Goal: Information Seeking & Learning: Learn about a topic

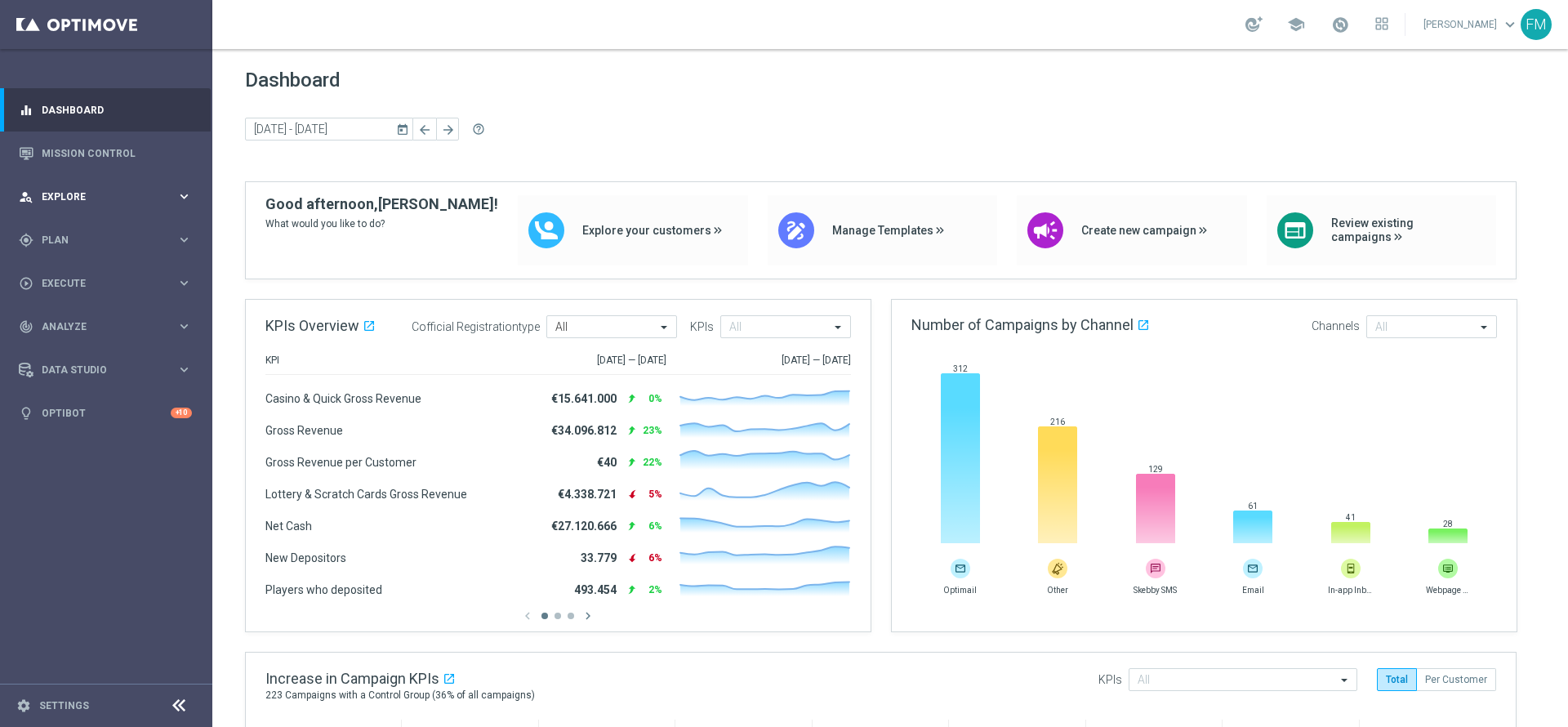
click at [188, 197] on icon "keyboard_arrow_right" at bounding box center [183, 196] width 16 height 16
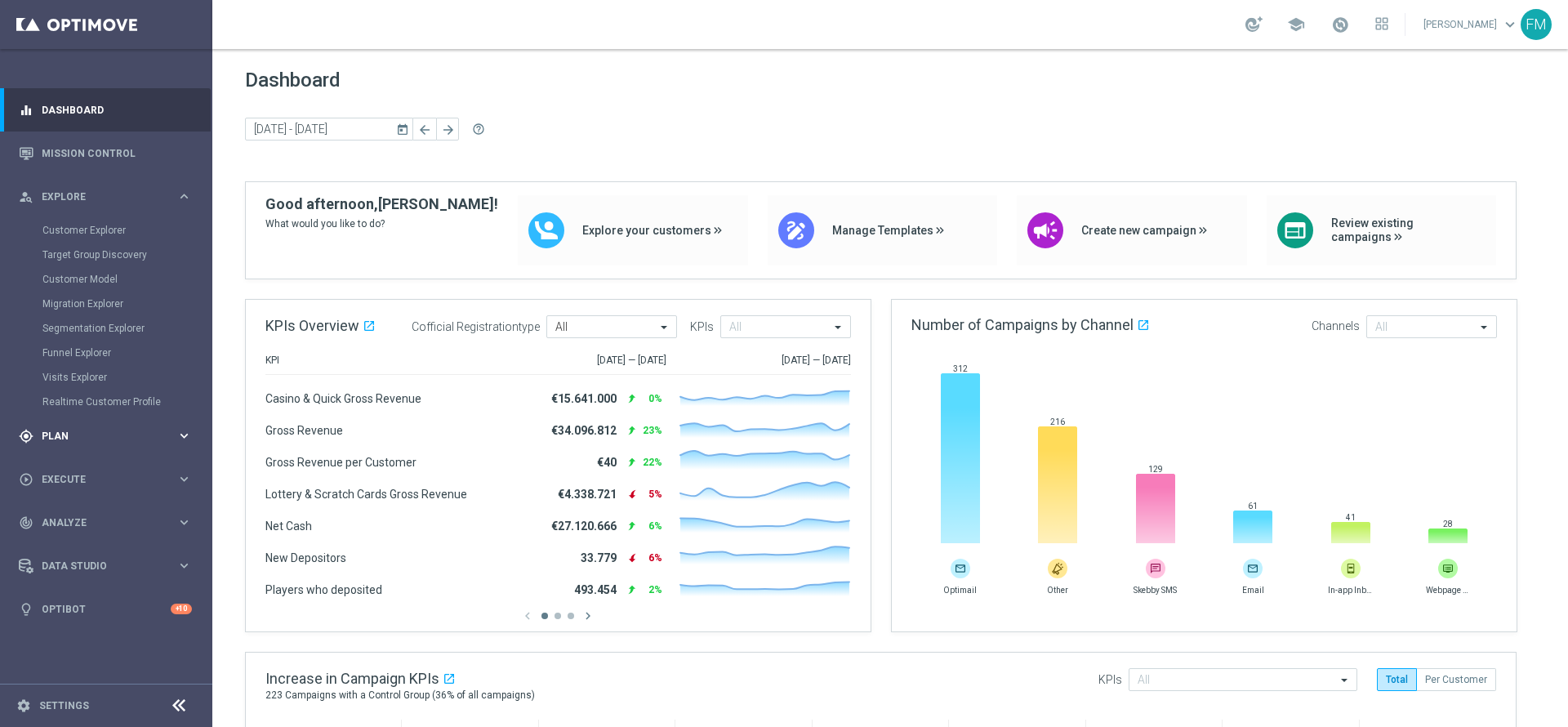
click at [50, 442] on div "gps_fixed Plan" at bounding box center [98, 436] width 158 height 15
click at [55, 275] on link "Target Groups" at bounding box center [106, 273] width 127 height 13
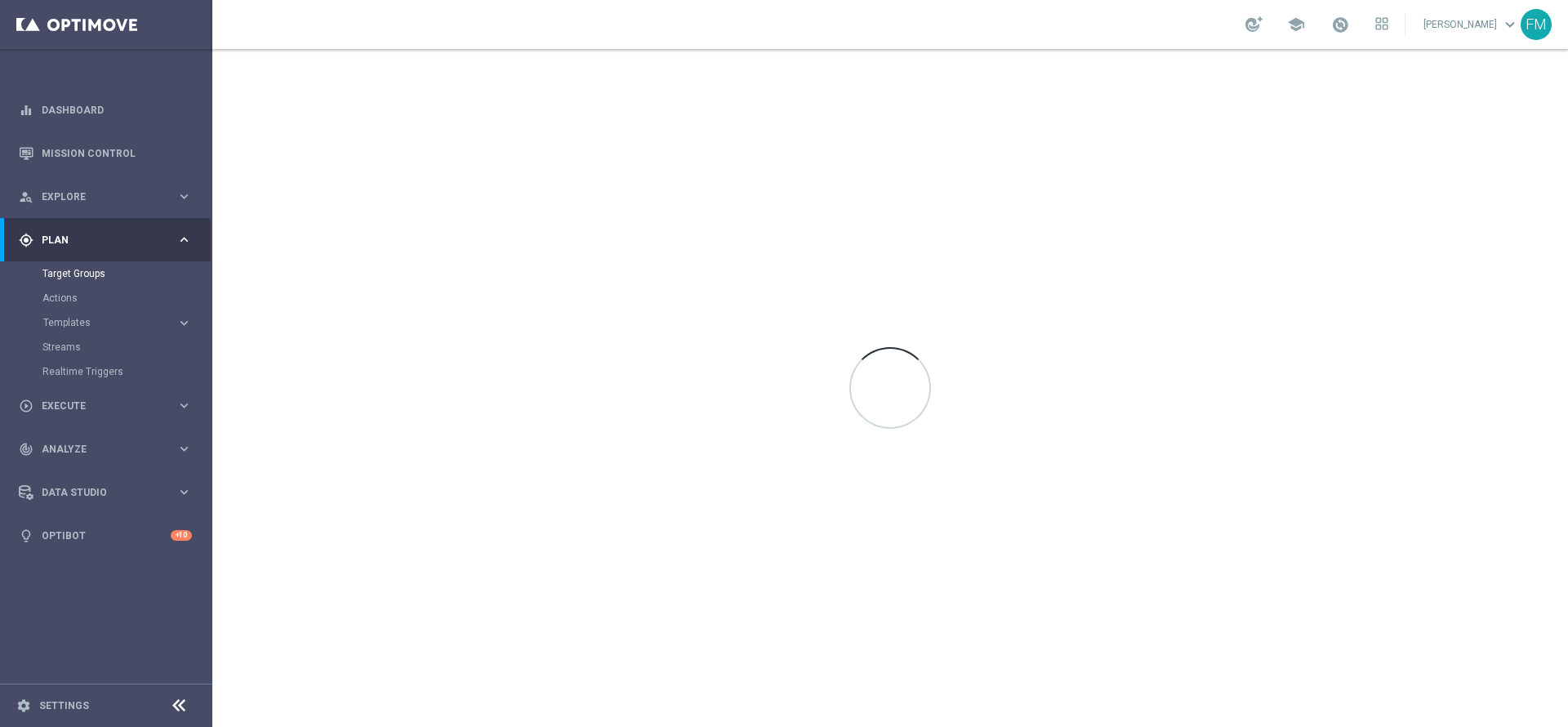
drag, startPoint x: 602, startPoint y: 177, endPoint x: 521, endPoint y: 173, distance: 81.1
click at [521, 173] on div at bounding box center [890, 387] width 1356 height 677
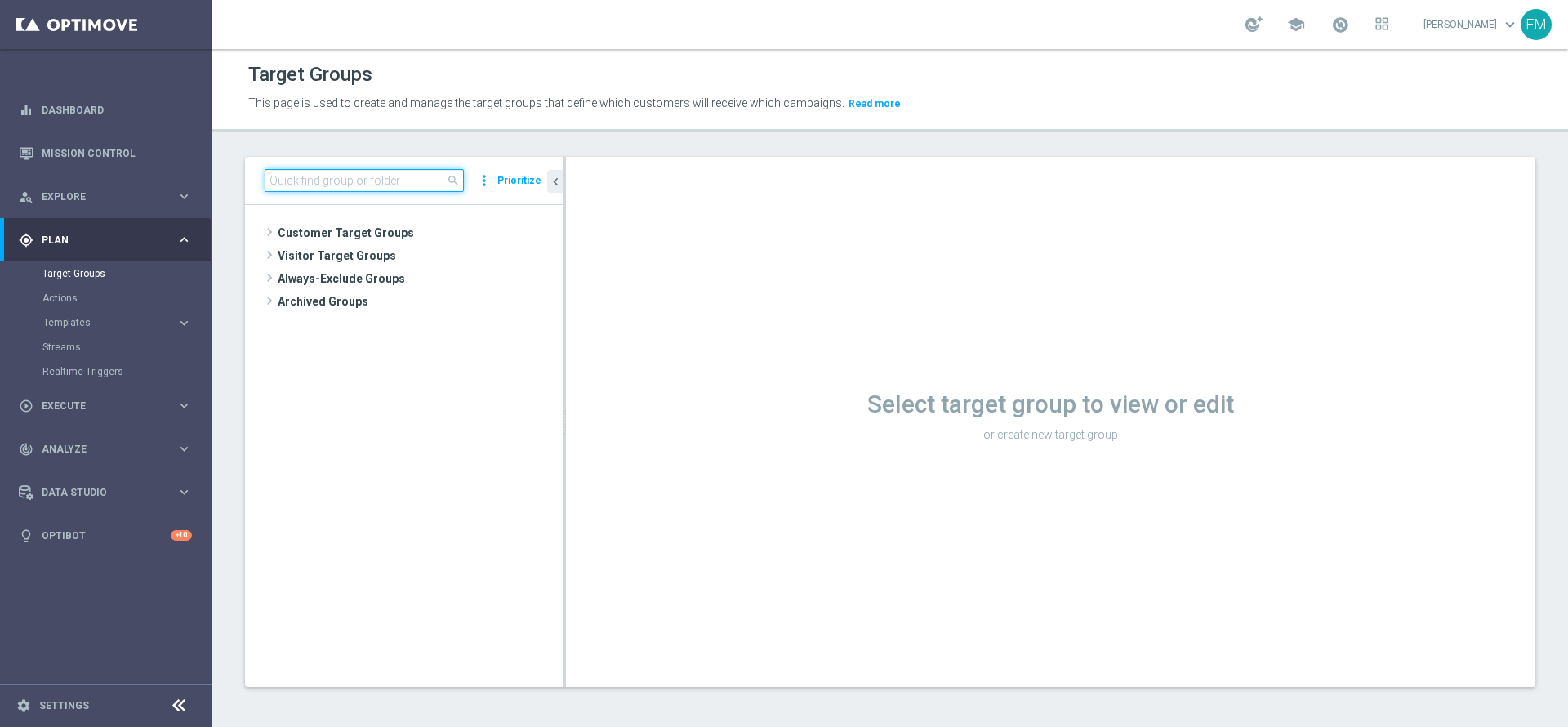
click at [367, 184] on input at bounding box center [364, 181] width 199 height 23
paste input "Reactivated Master Low 1st Sport"
type input "Reactivated Master Low 1st Sport"
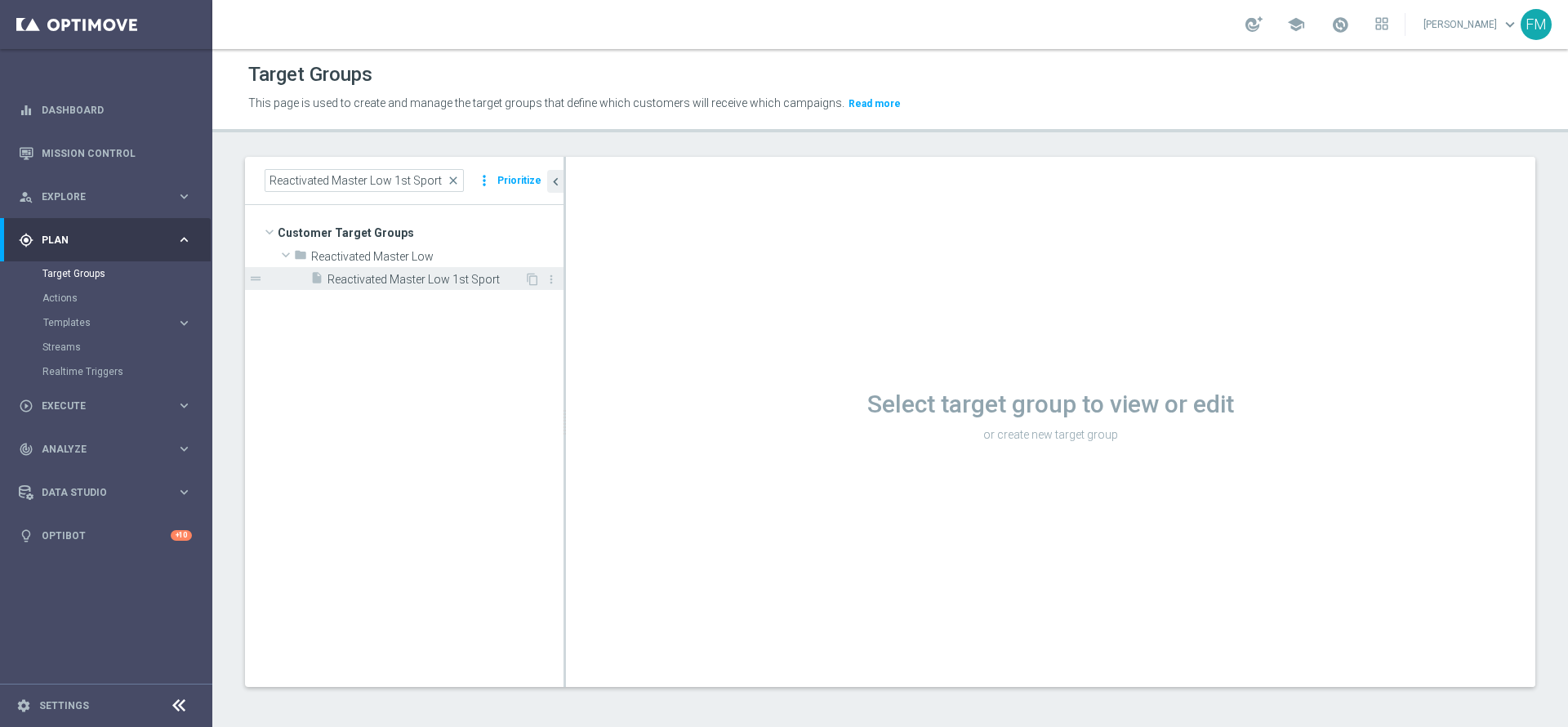
click at [475, 280] on span "Reactivated Master Low 1st Sport" at bounding box center [426, 279] width 197 height 14
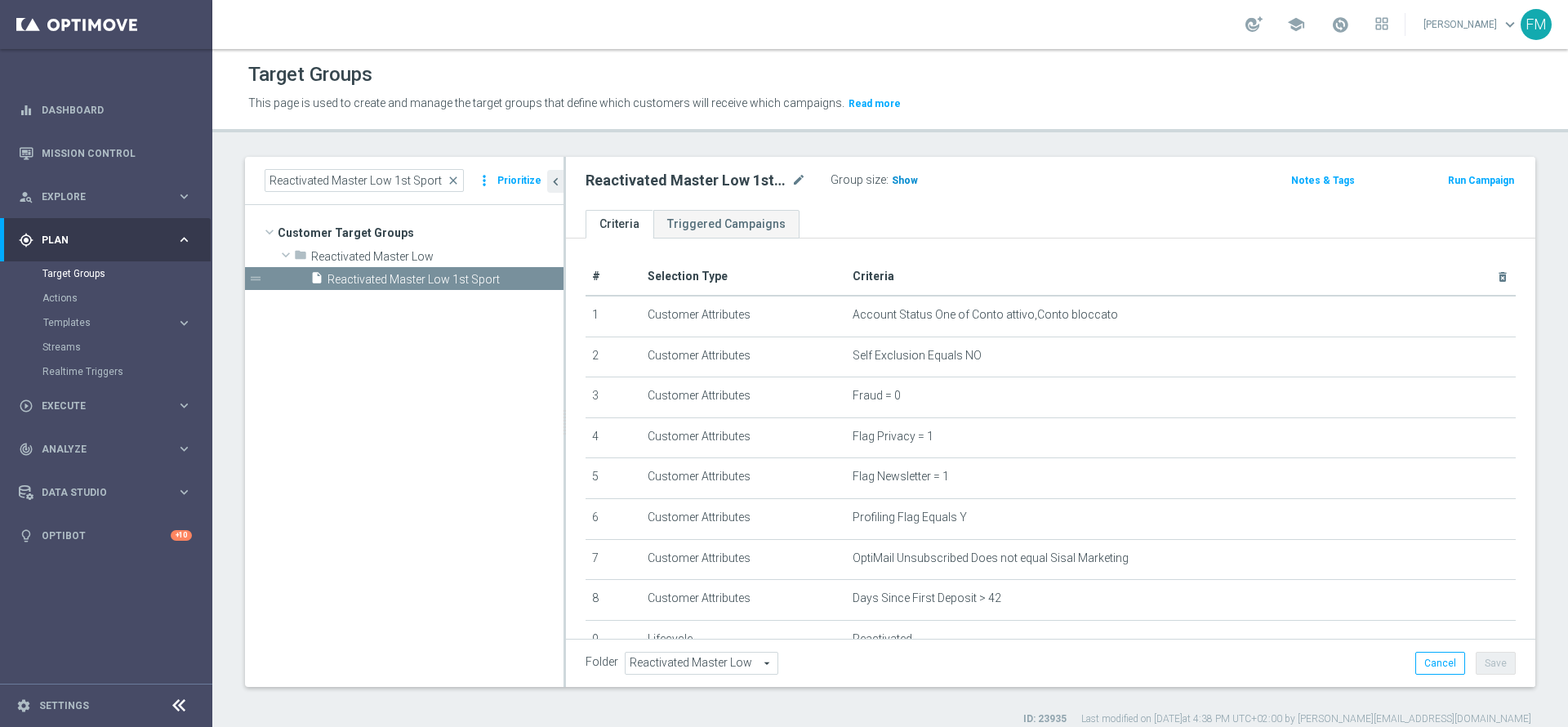
click at [893, 179] on span "Show" at bounding box center [905, 180] width 26 height 12
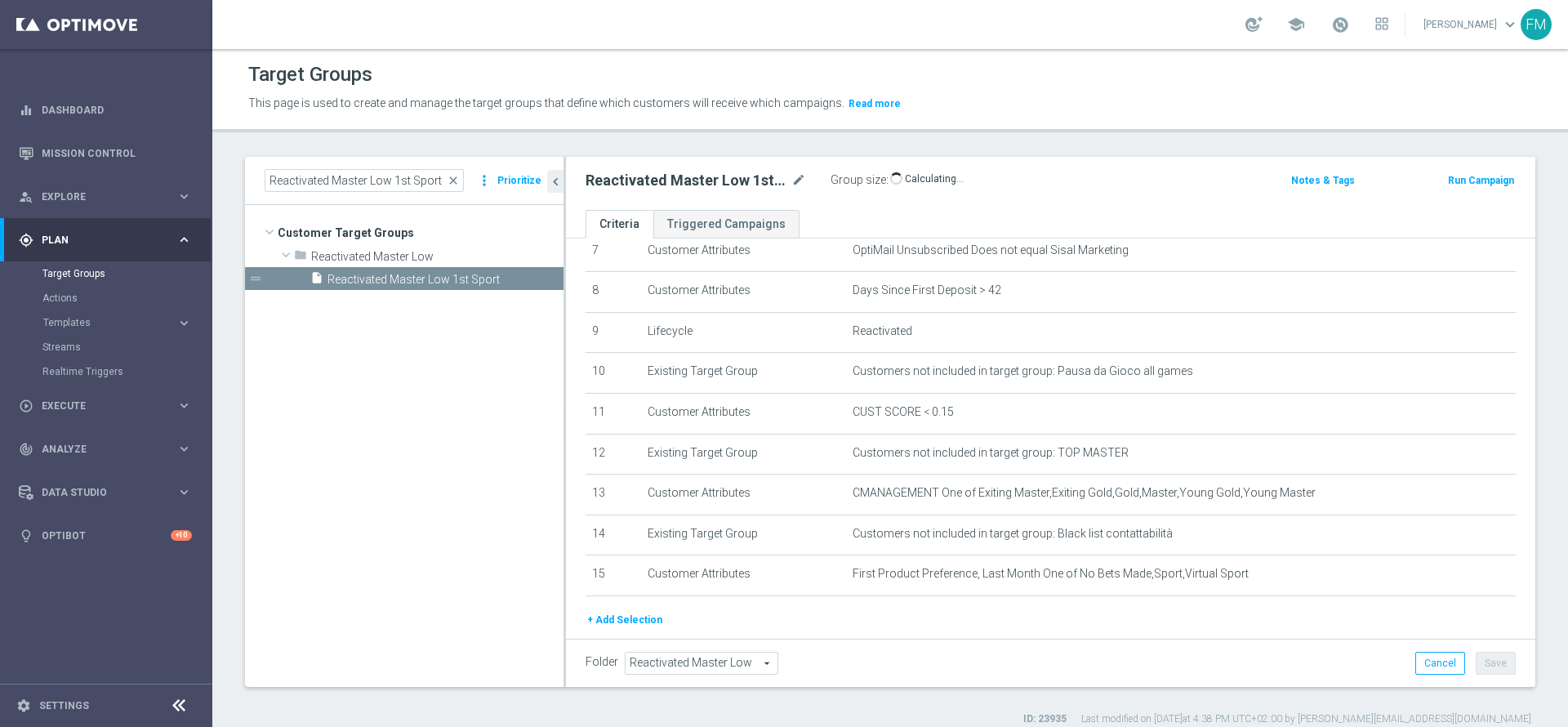
scroll to position [306, 0]
click at [1498, 464] on div "# Selection Type Criteria delete_forever 1 Customer Attributes Account Status O…" at bounding box center [1051, 439] width 970 height 400
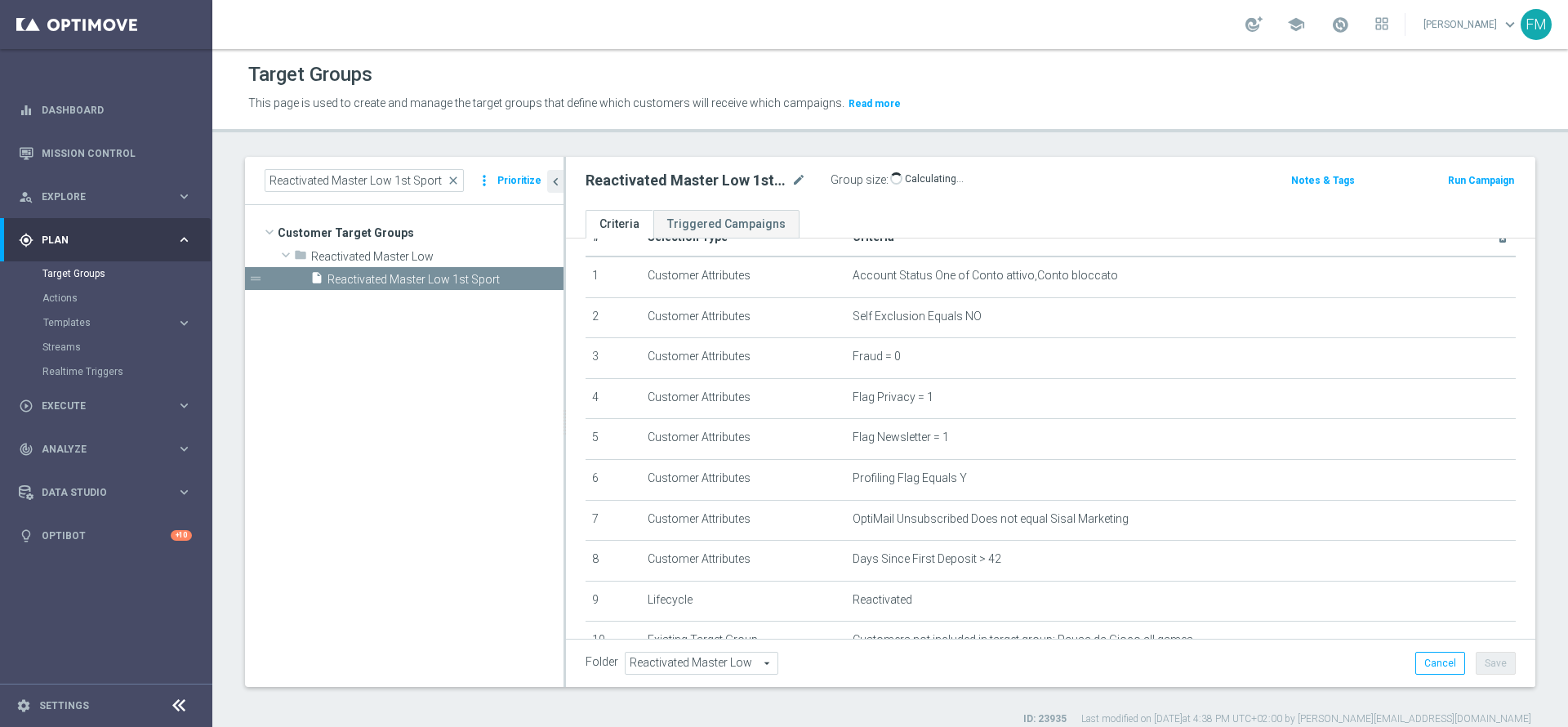
scroll to position [0, 0]
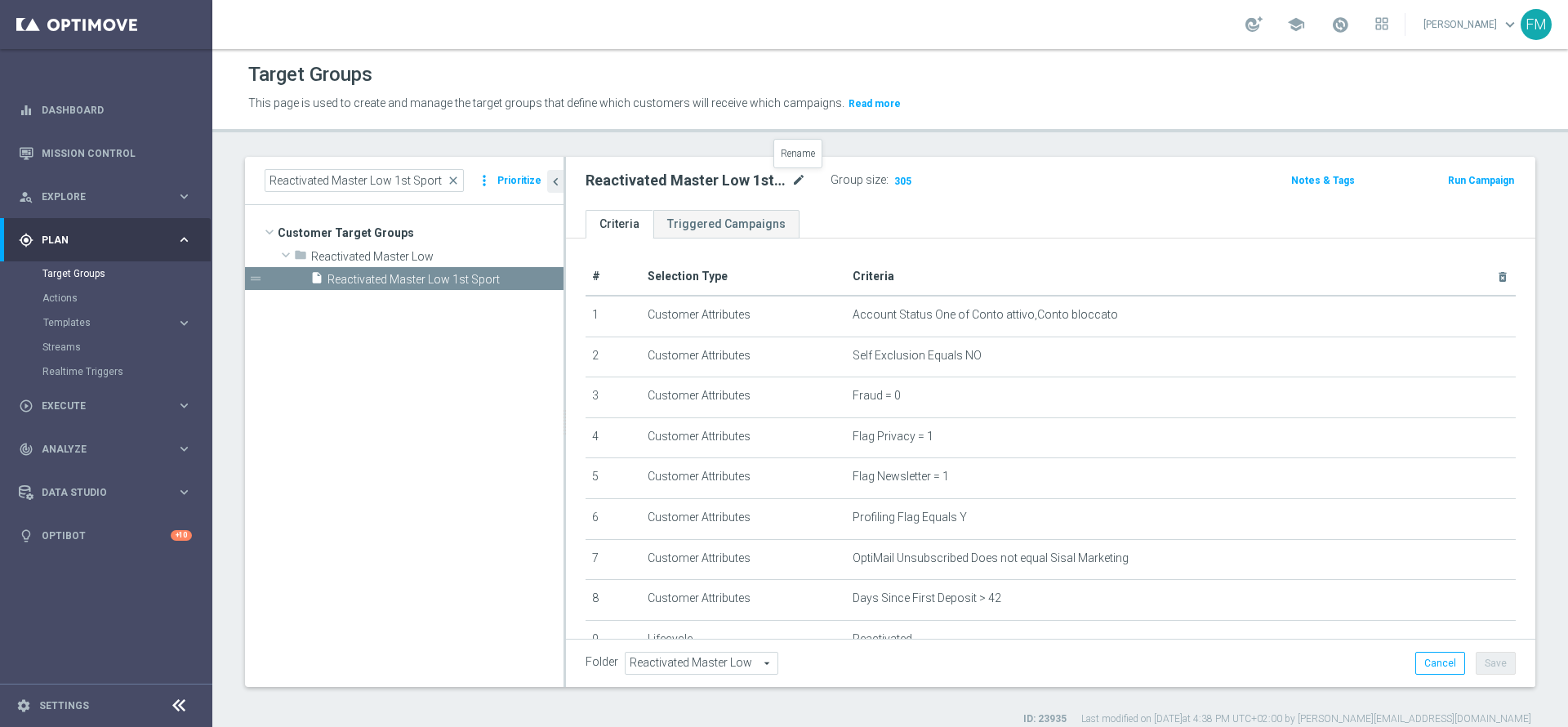
click at [801, 182] on icon "mode_edit" at bounding box center [799, 181] width 15 height 20
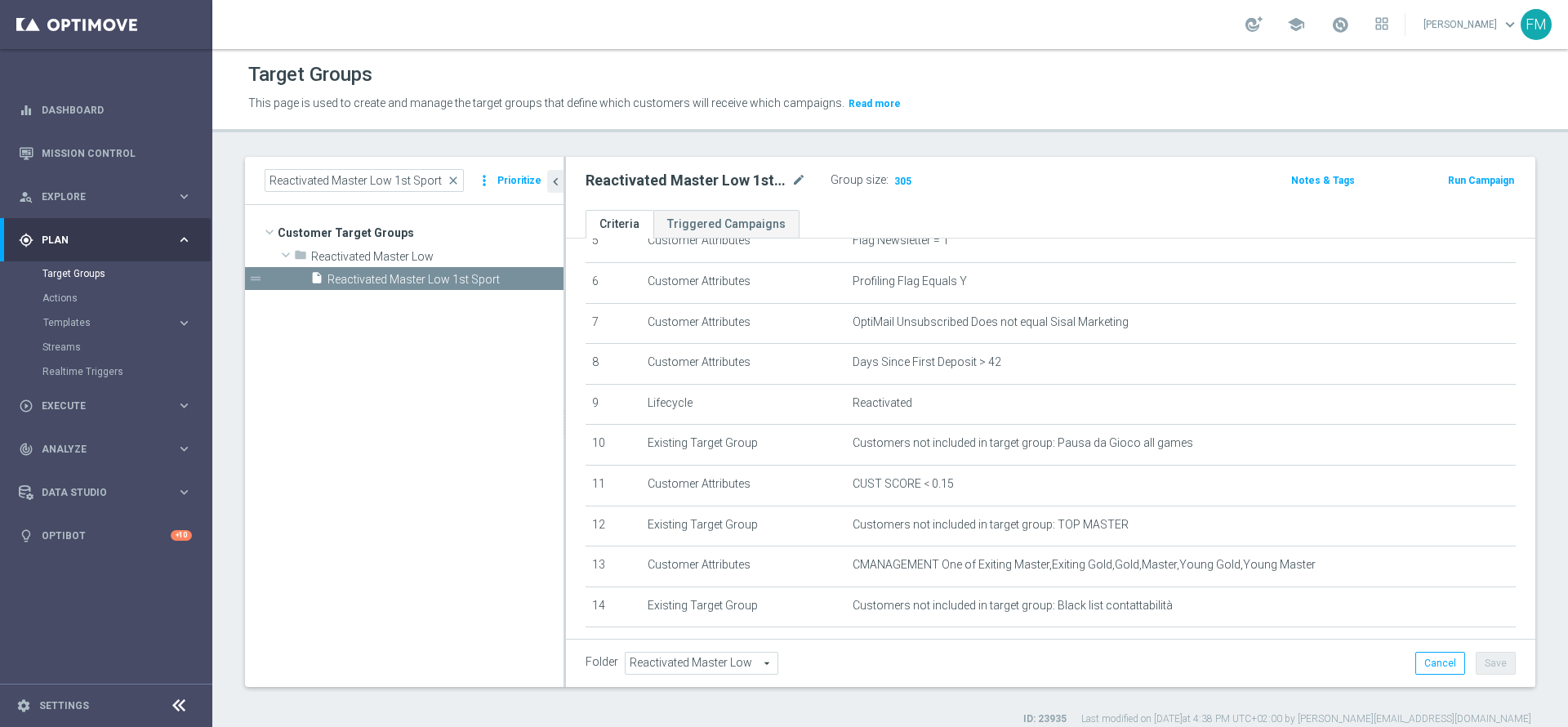
scroll to position [241, 0]
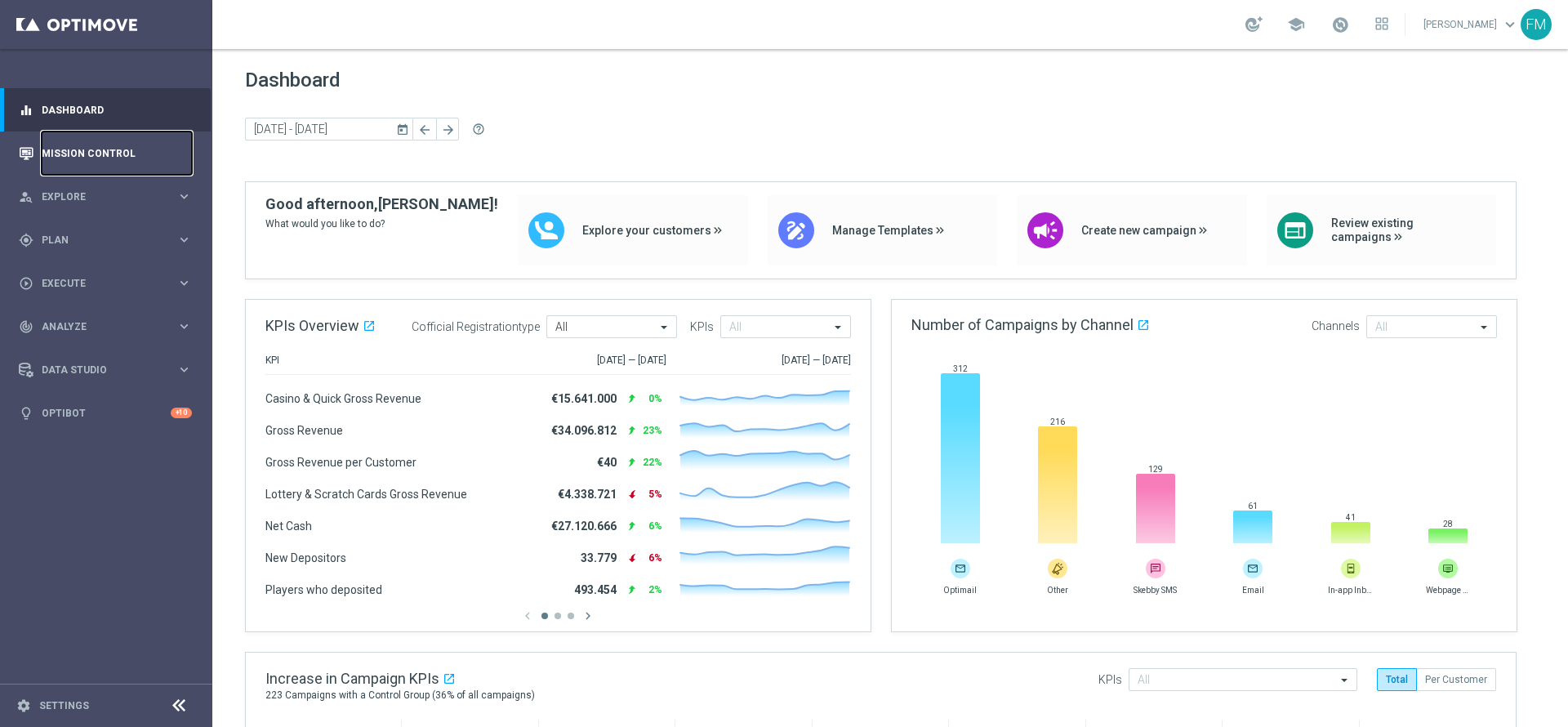
click at [133, 173] on link "Mission Control" at bounding box center [117, 153] width 150 height 43
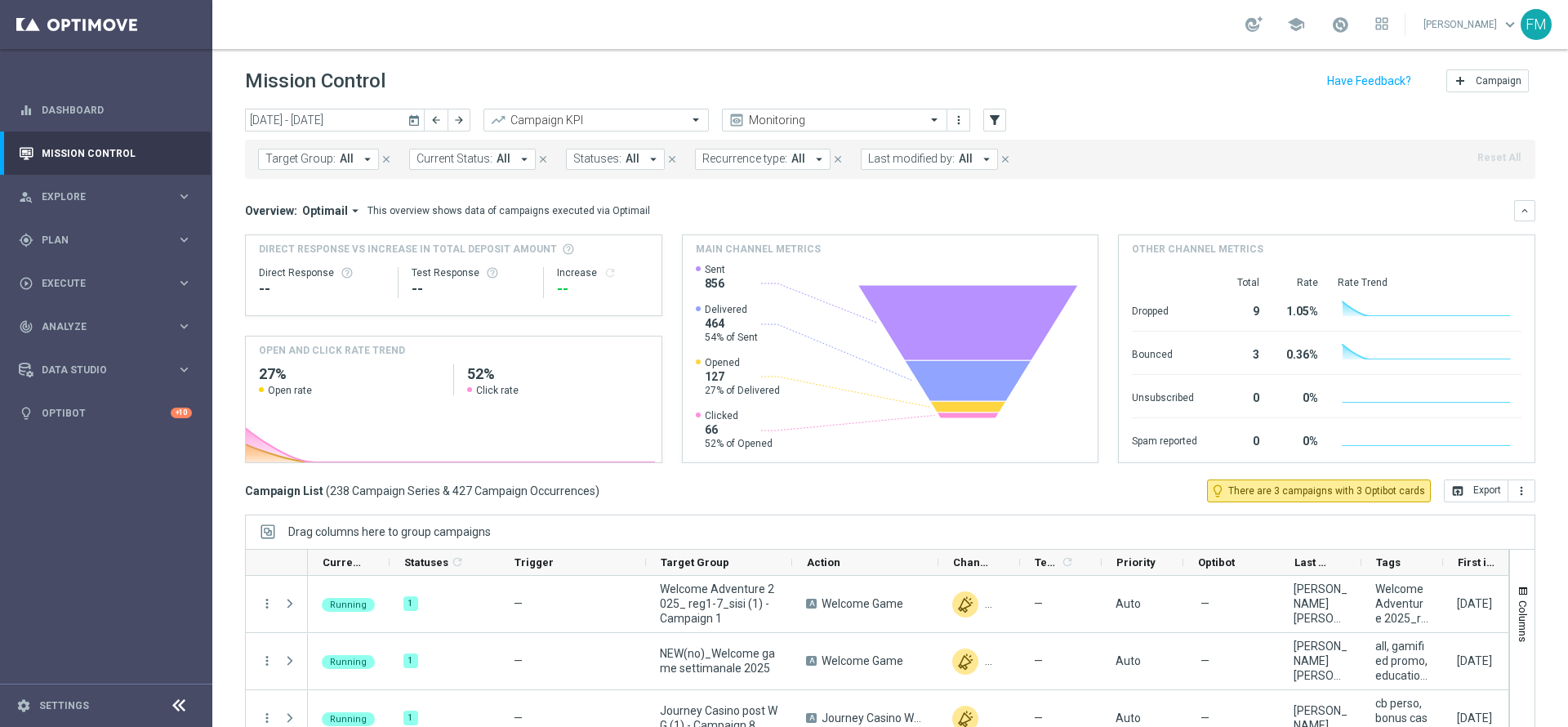
click at [408, 117] on icon "today" at bounding box center [415, 120] width 15 height 15
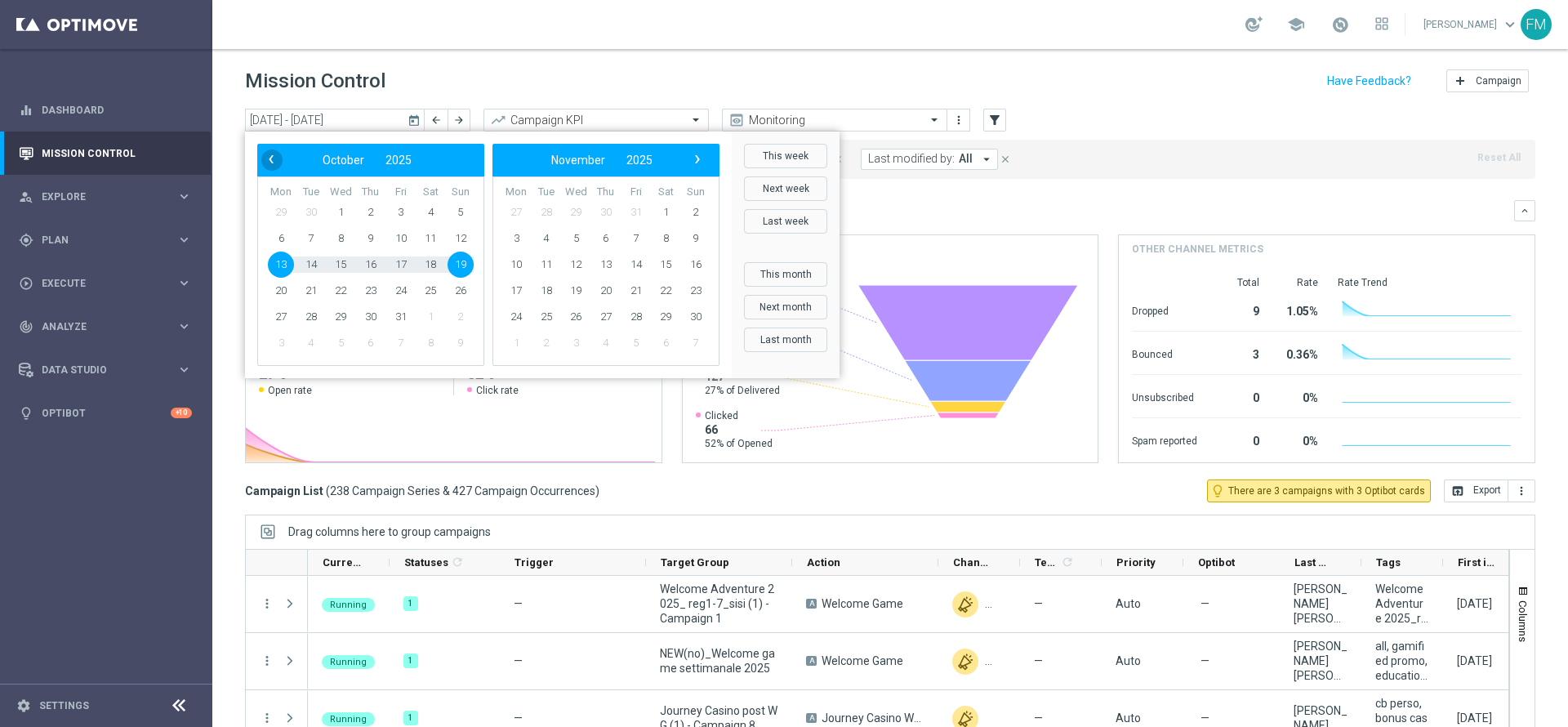
click at [263, 152] on span "‹" at bounding box center [271, 159] width 21 height 21
click at [365, 283] on span "25" at bounding box center [371, 291] width 26 height 26
click at [466, 290] on span "28" at bounding box center [461, 291] width 26 height 26
type input "[DATE] - [DATE]"
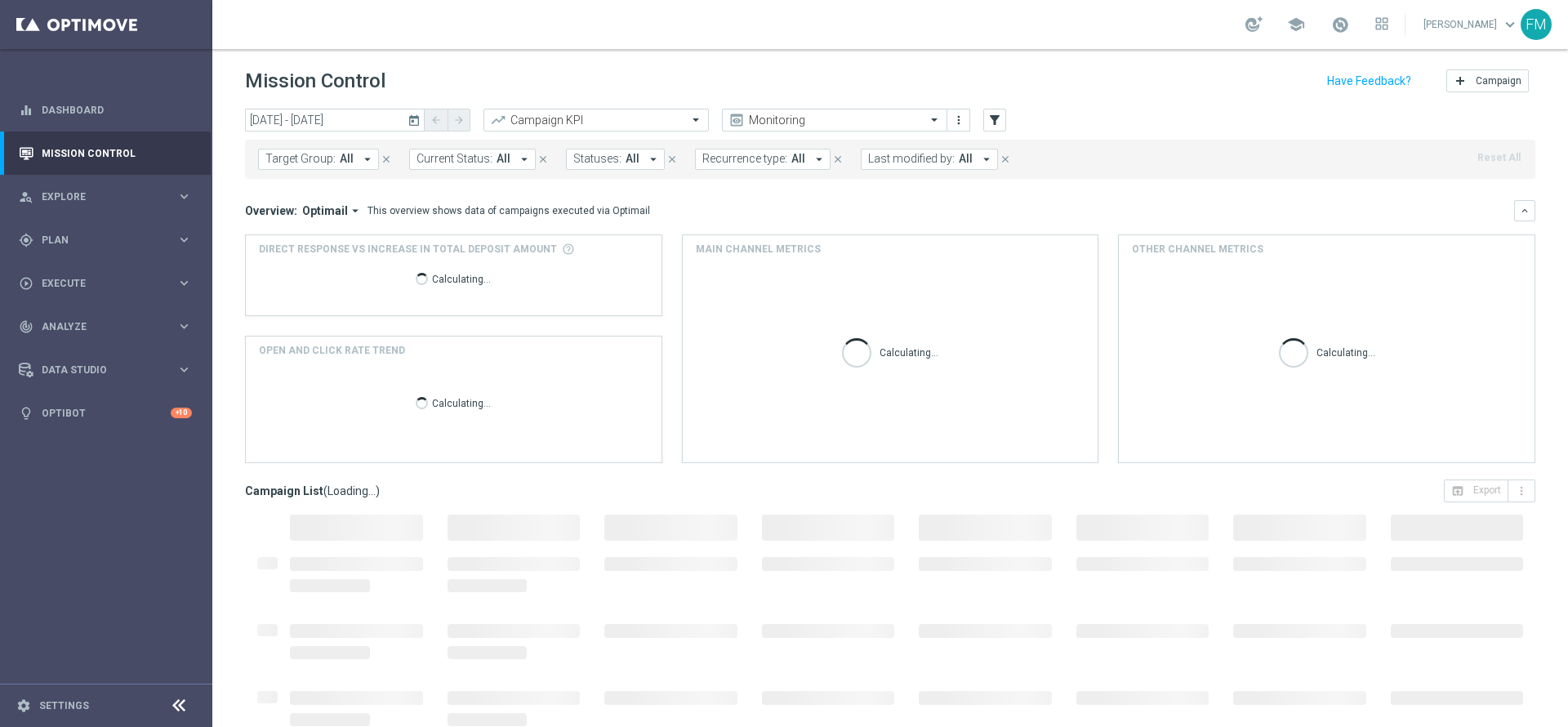
click at [924, 171] on div "Target Group: All arrow_drop_down close Current Status: All arrow_drop_down clo…" at bounding box center [889, 159] width 1290 height 39
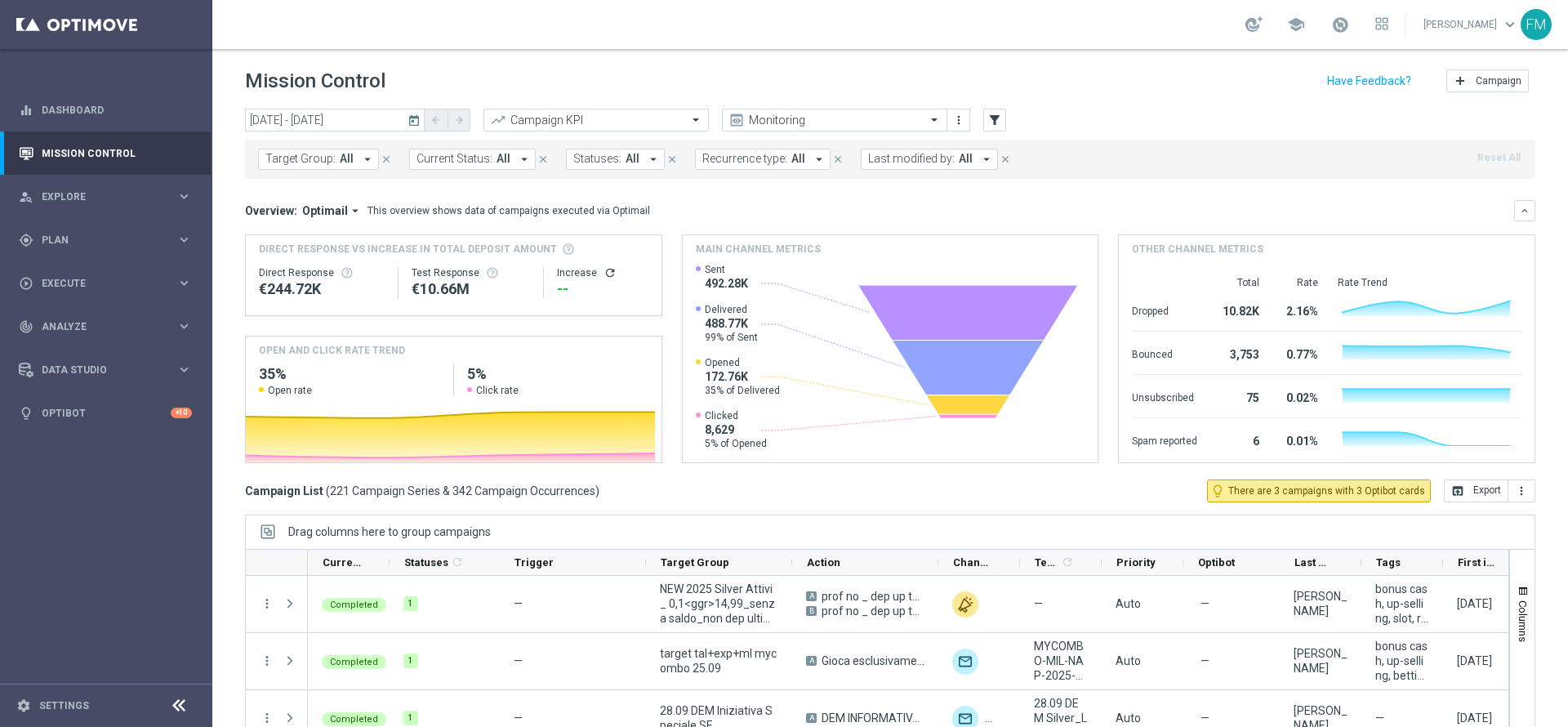
click at [362, 161] on icon "arrow_drop_down" at bounding box center [368, 159] width 15 height 15
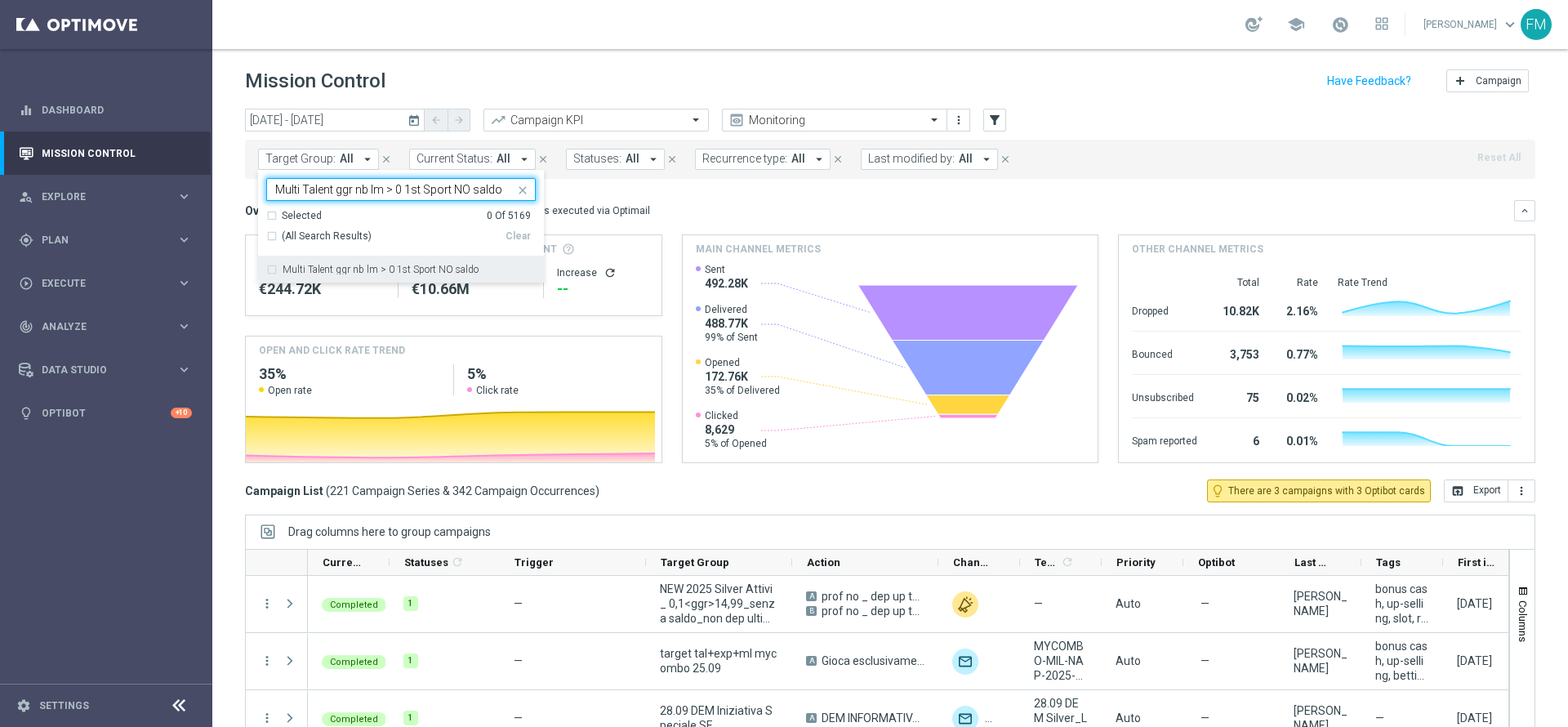
click at [358, 272] on label "Multi Talent ggr nb lm > 0 1st Sport NO saldo" at bounding box center [380, 269] width 196 height 10
type input "Multi Talent ggr nb lm > 0 1st Sport NO saldo"
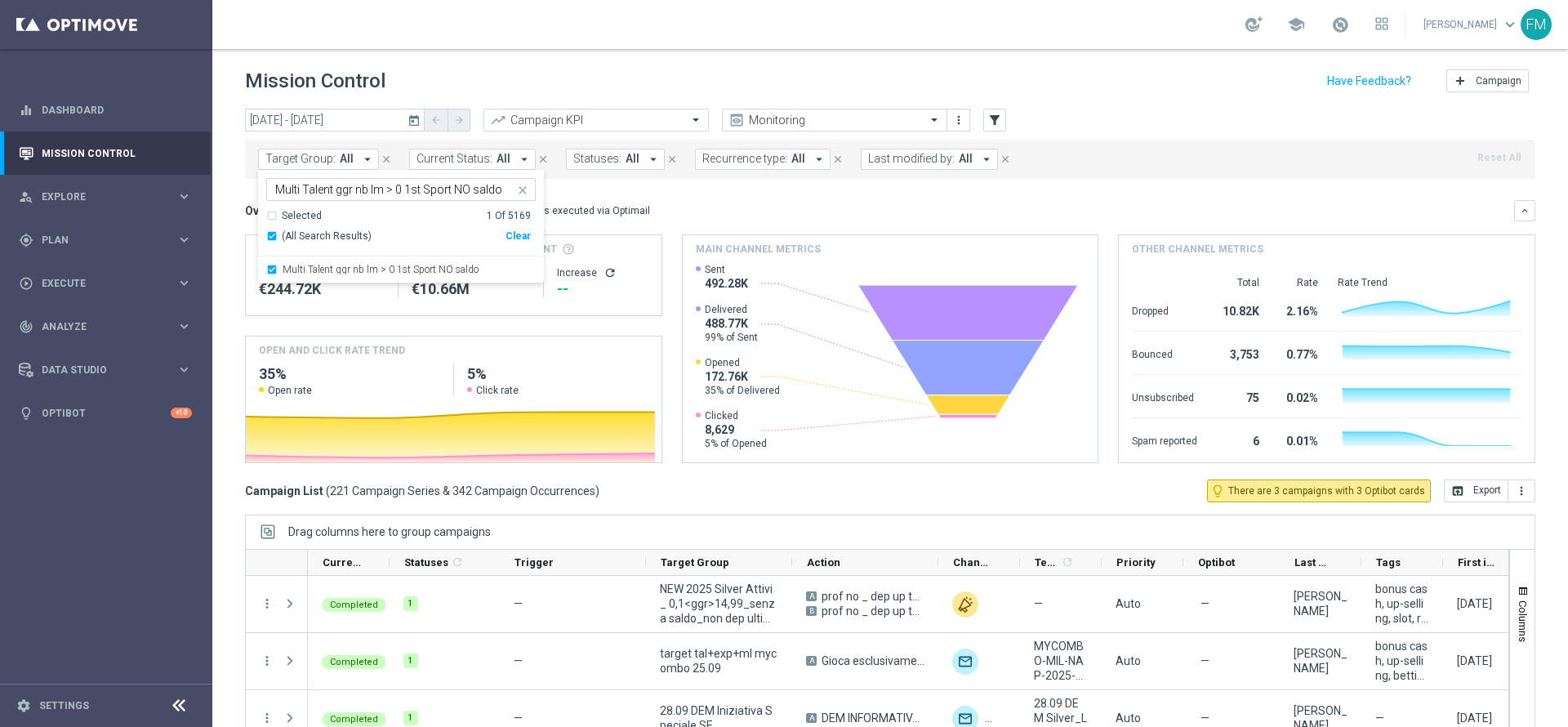
click at [568, 82] on div "Mission Control add Campaign" at bounding box center [889, 81] width 1290 height 32
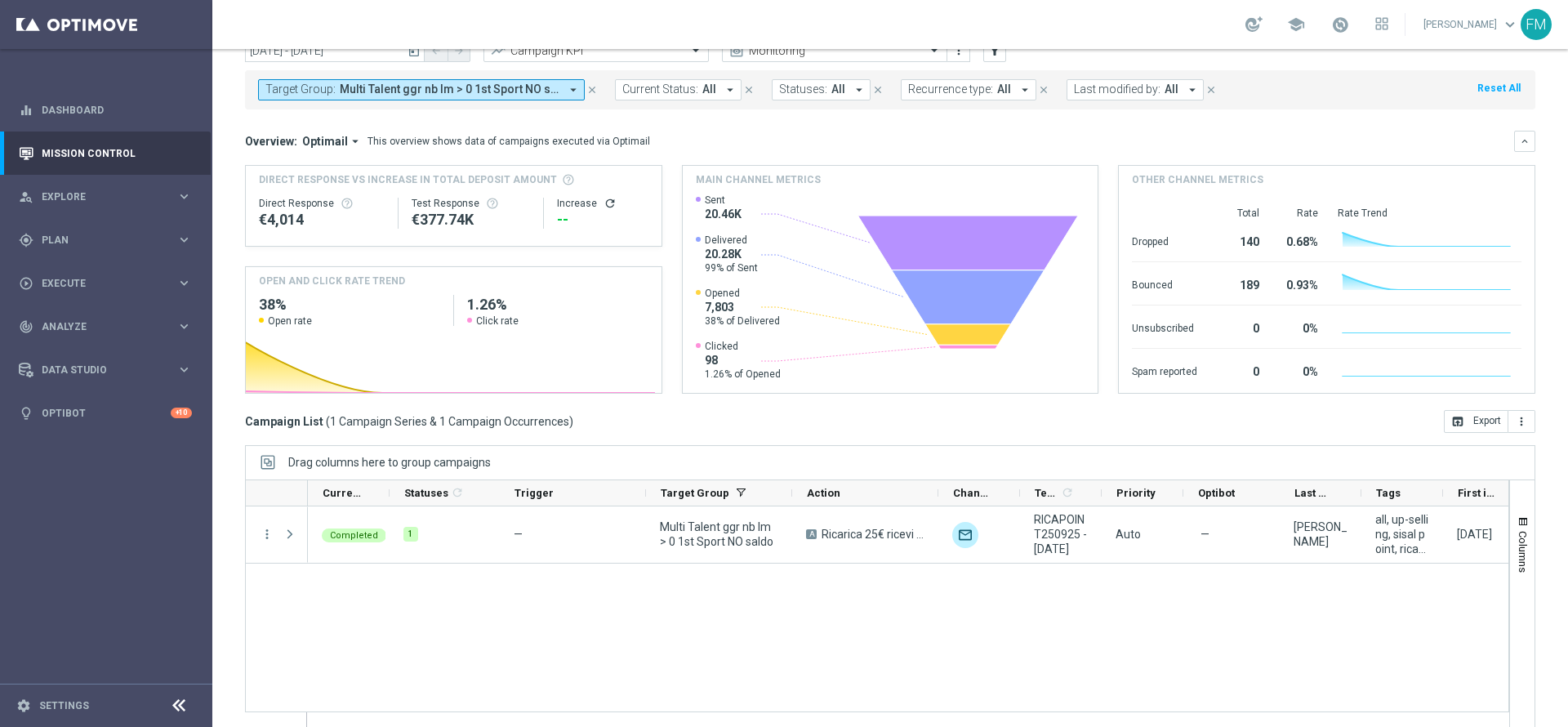
scroll to position [75, 0]
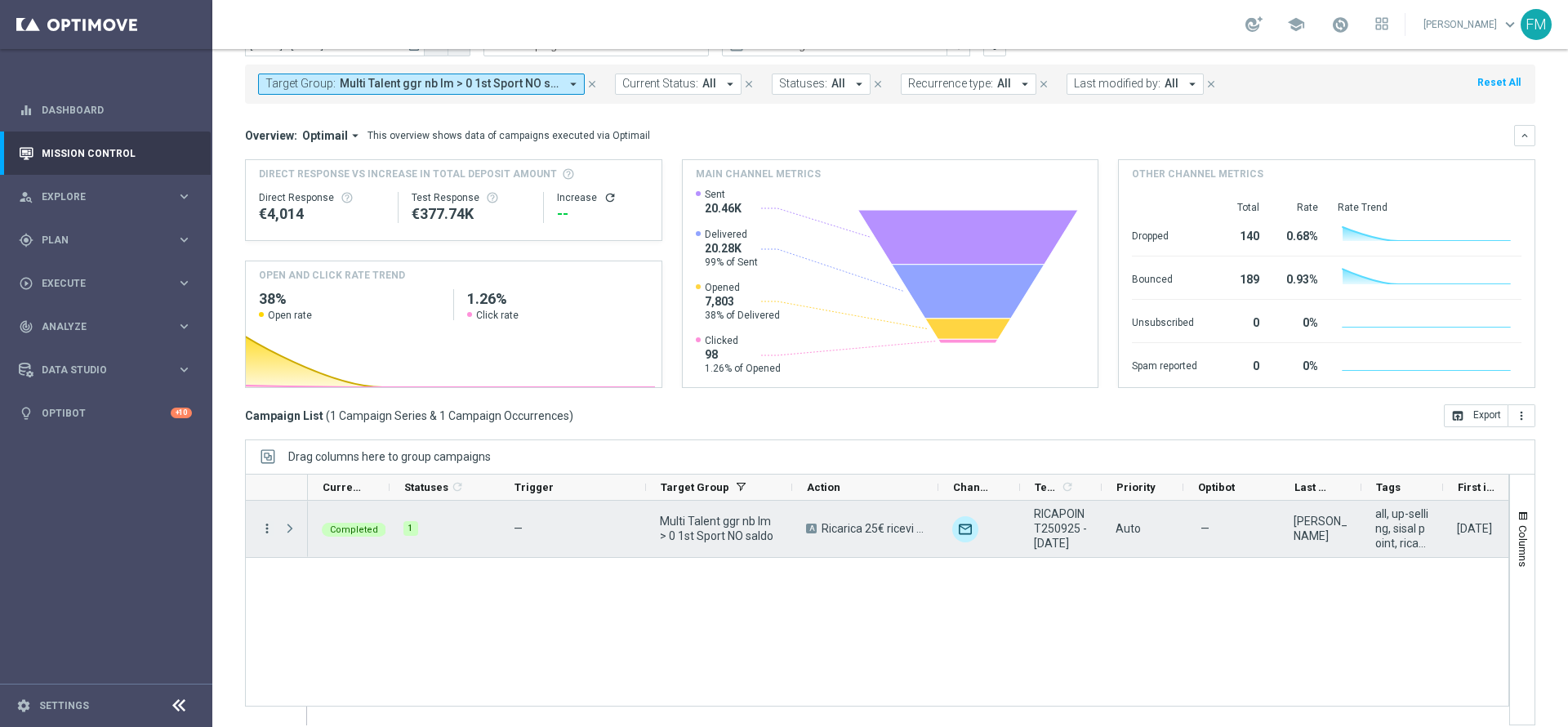
click at [264, 530] on icon "more_vert" at bounding box center [267, 528] width 15 height 15
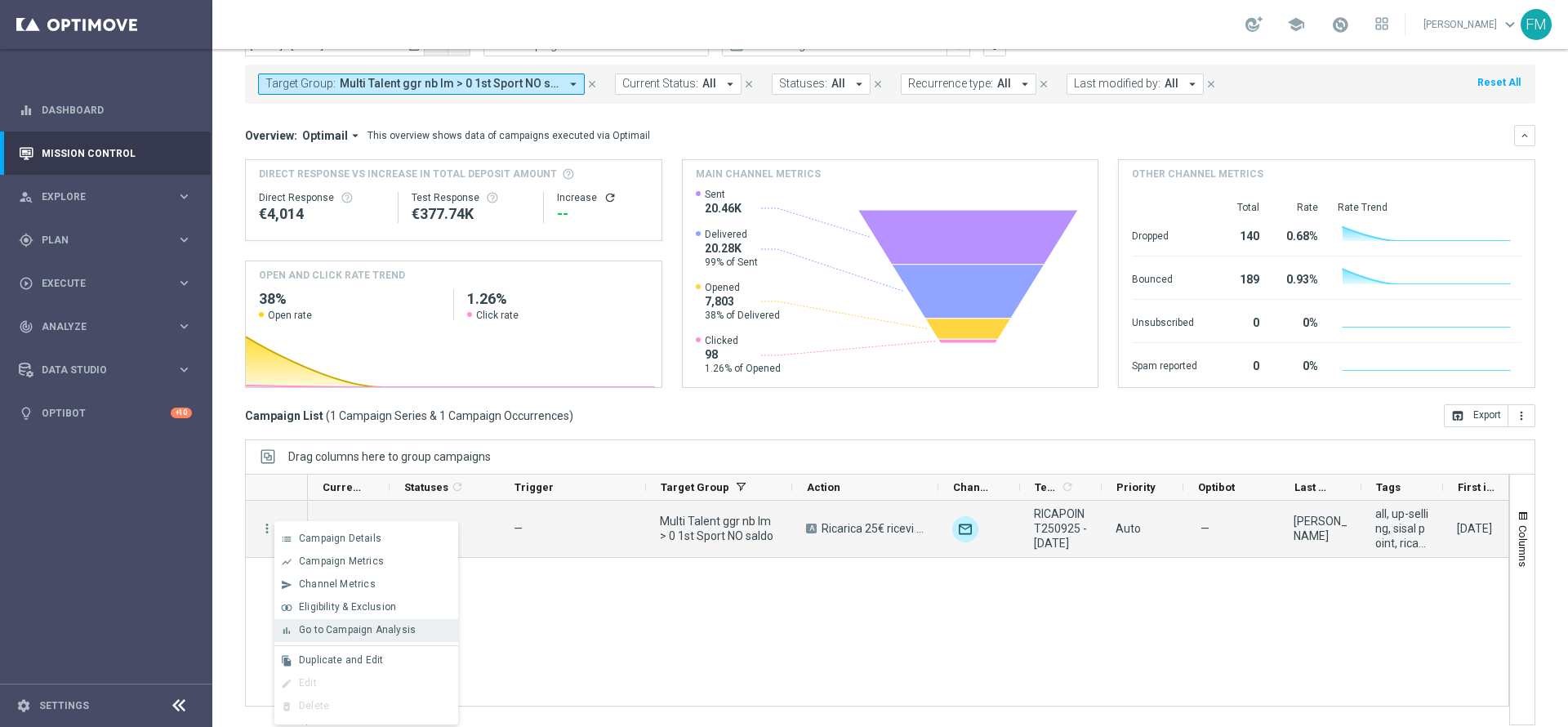
click at [379, 620] on div "bar_chart Go to Campaign Analysis" at bounding box center [366, 630] width 183 height 23
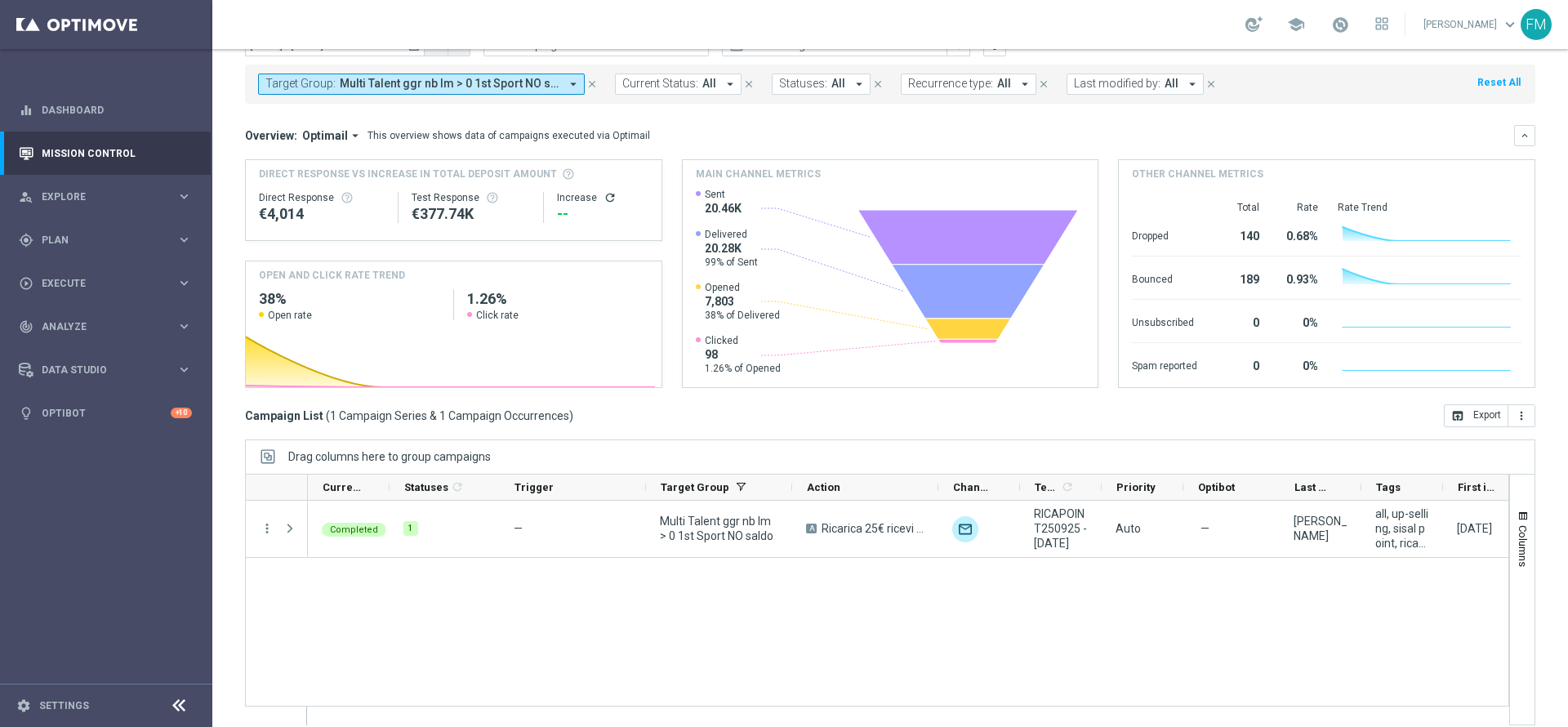
click at [556, 80] on span "Multi Talent ggr nb lm > 0 1st Sport NO saldo" at bounding box center [450, 83] width 220 height 14
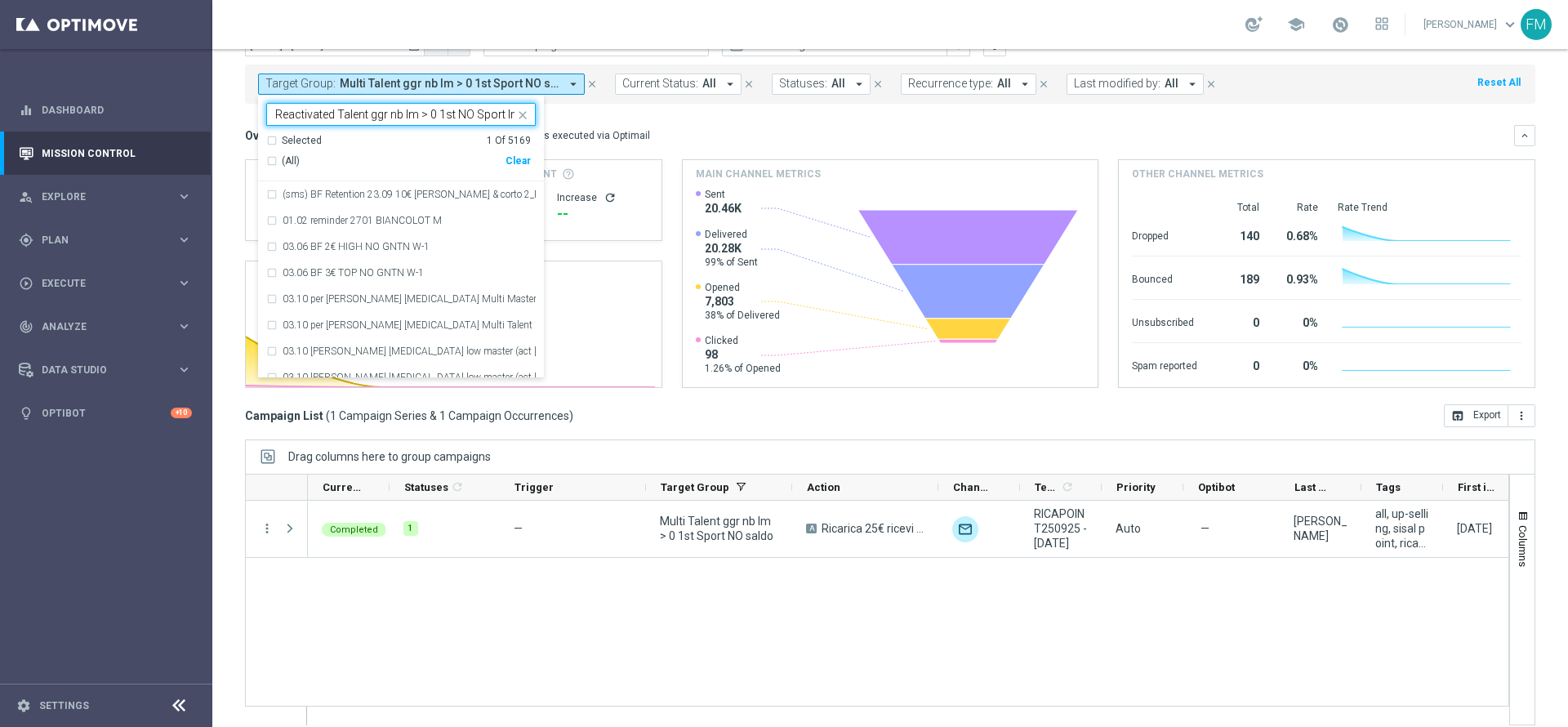
scroll to position [0, 4]
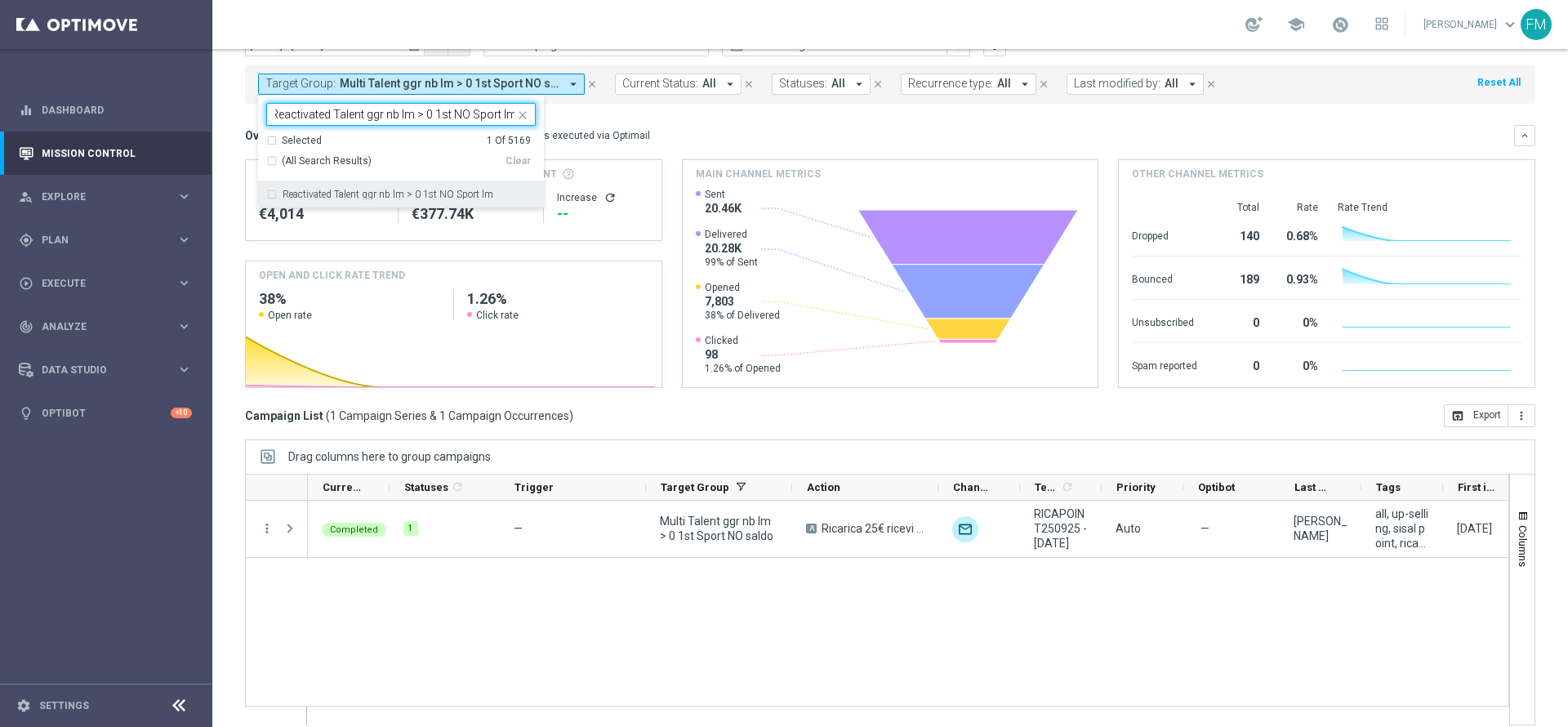
click at [407, 198] on label "Reactivated Talent ggr nb lm > 0 1st NO Sport lm" at bounding box center [388, 194] width 211 height 10
type input "Reactivated Talent ggr nb lm > 0 1st NO Sport lm"
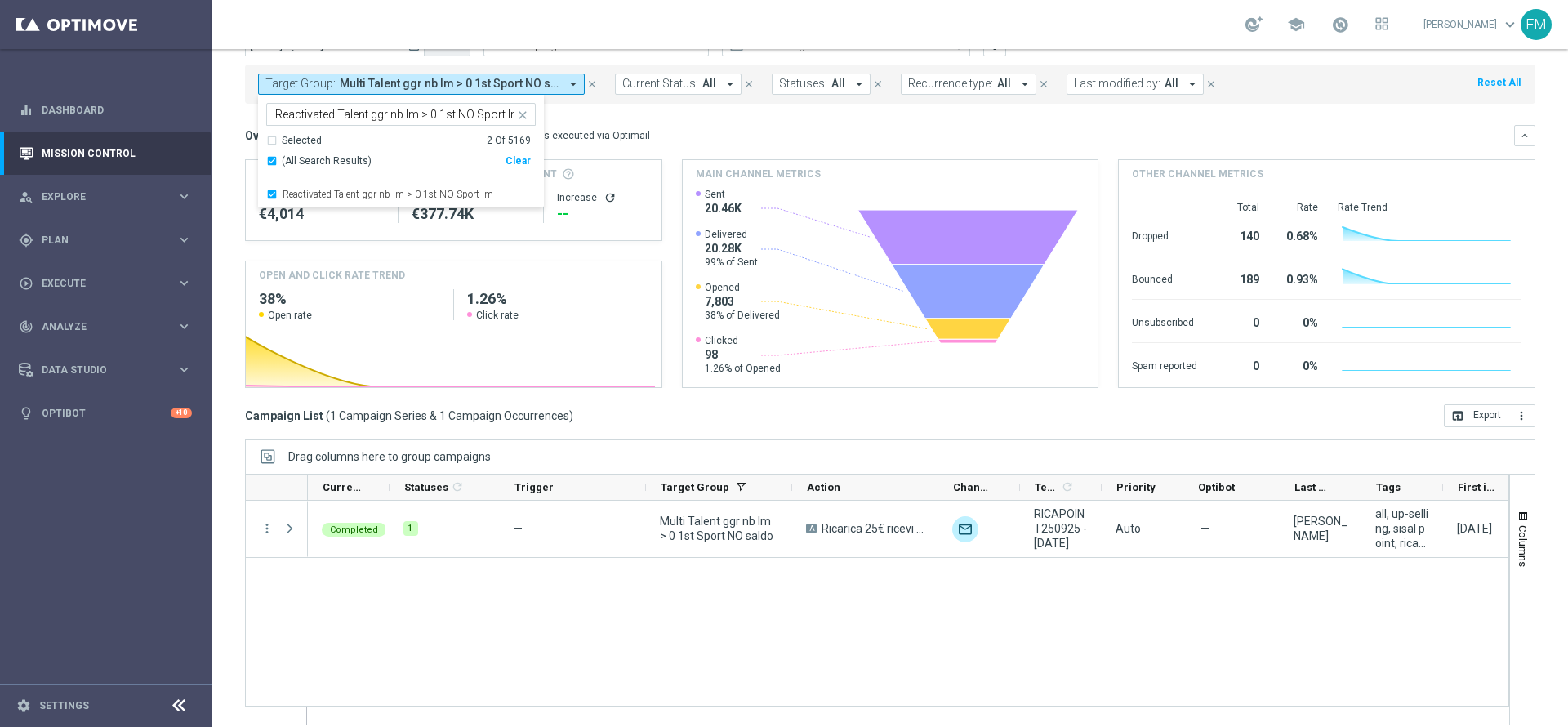
click at [599, 45] on div "school [PERSON_NAME] keyboard_arrow_down FM" at bounding box center [890, 24] width 1356 height 49
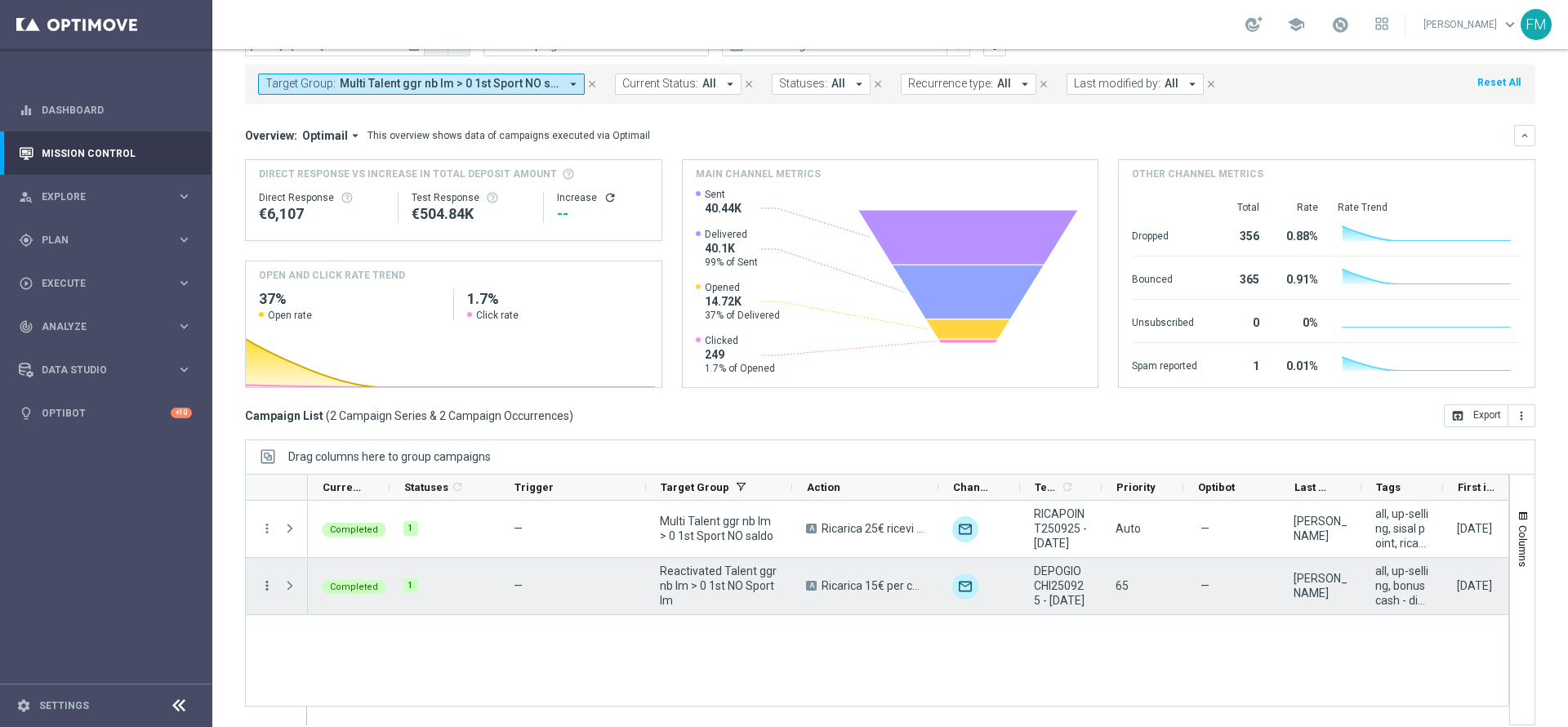
click at [266, 579] on icon "more_vert" at bounding box center [267, 586] width 15 height 15
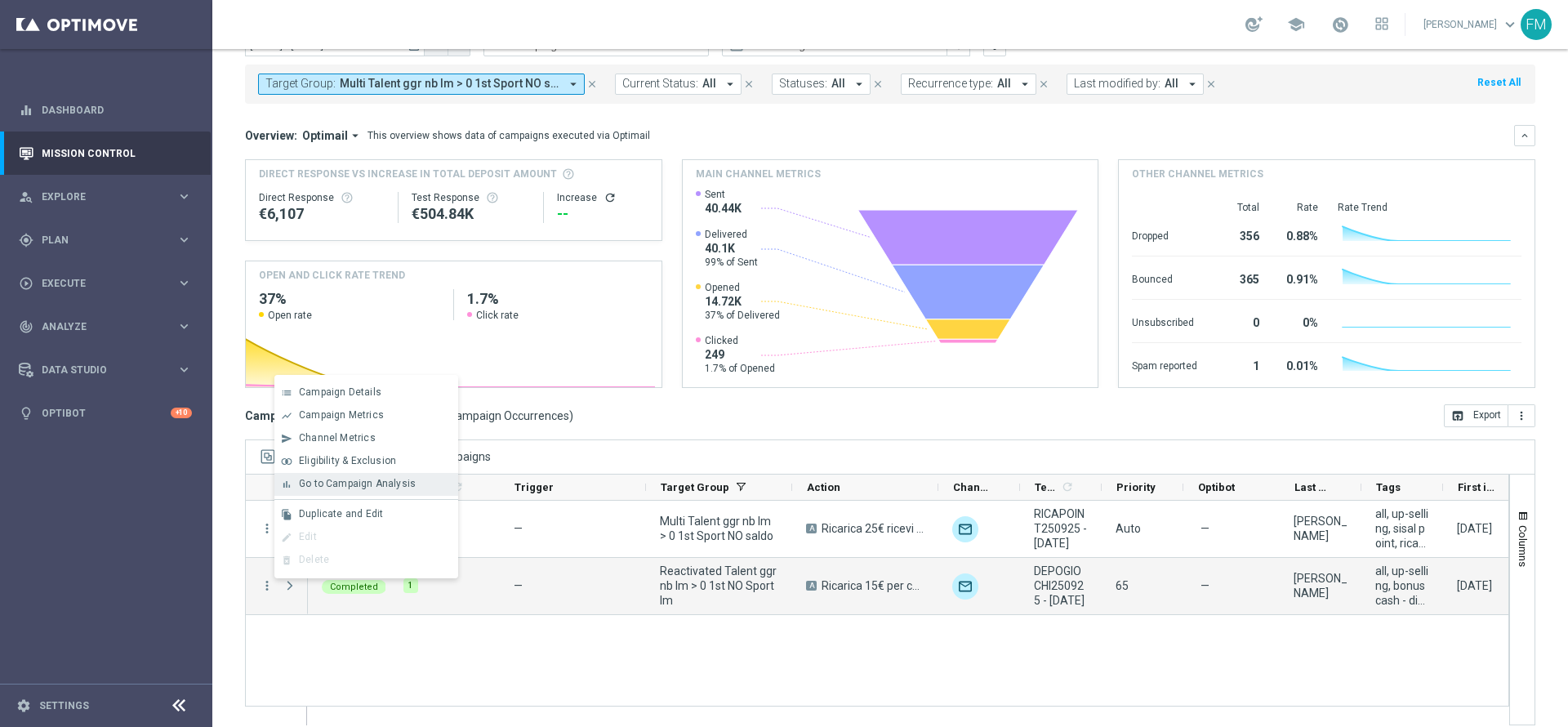
drag, startPoint x: 398, startPoint y: 468, endPoint x: 401, endPoint y: 486, distance: 18.2
click at [401, 486] on div "list Campaign Details show_chart Campaign Metrics send Channel Metrics" at bounding box center [366, 477] width 183 height 203
click at [401, 486] on span "Go to Campaign Analysis" at bounding box center [357, 483] width 117 height 12
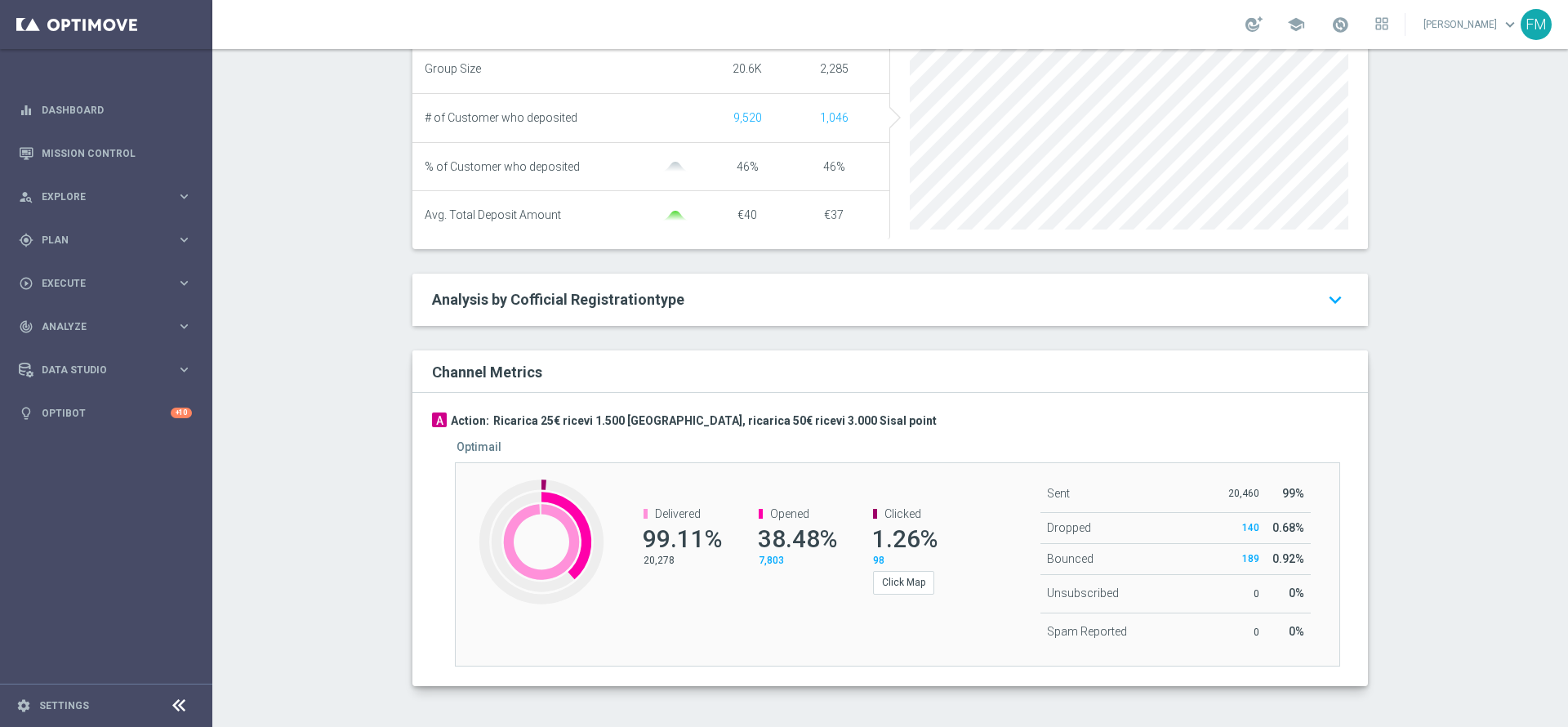
scroll to position [118, 0]
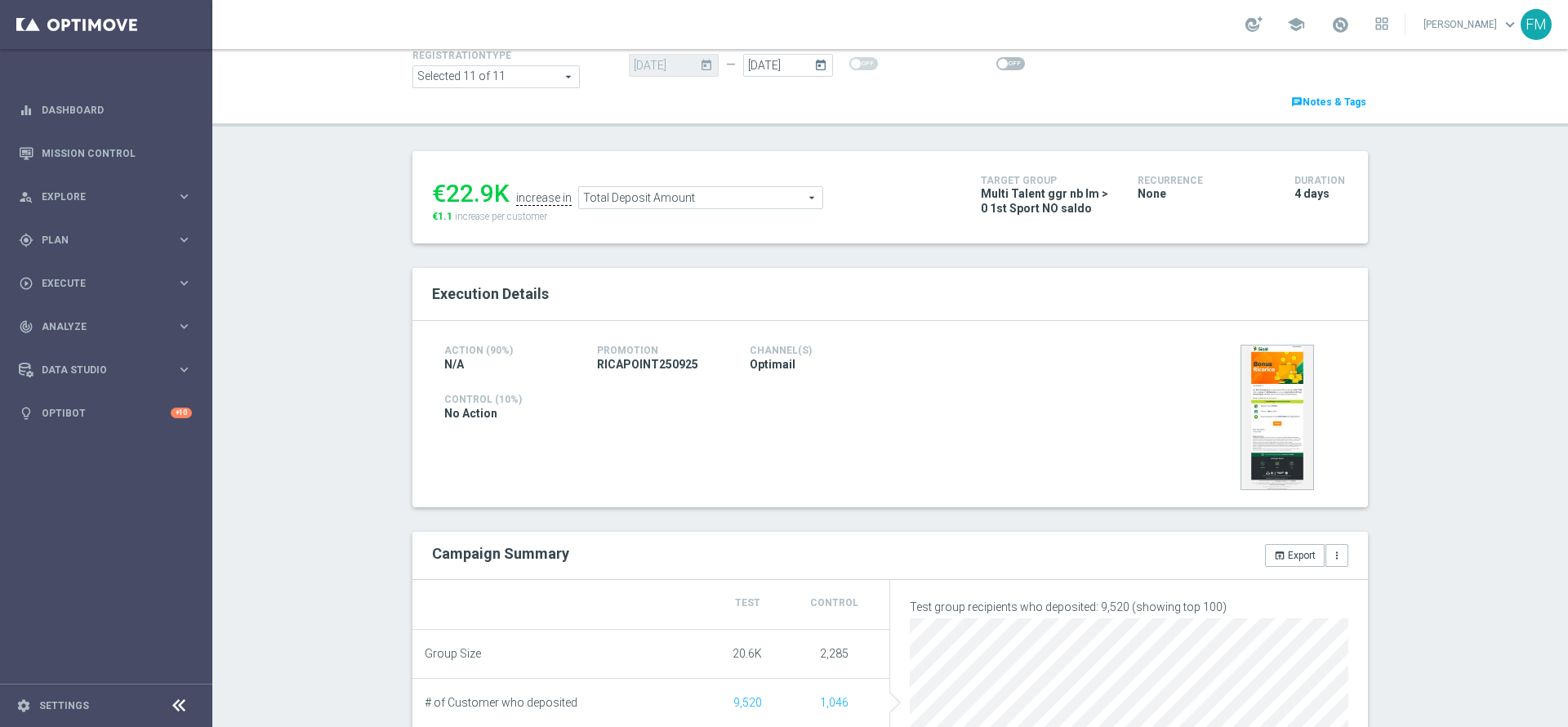
click at [653, 202] on span "Total Deposit Amount" at bounding box center [701, 197] width 243 height 21
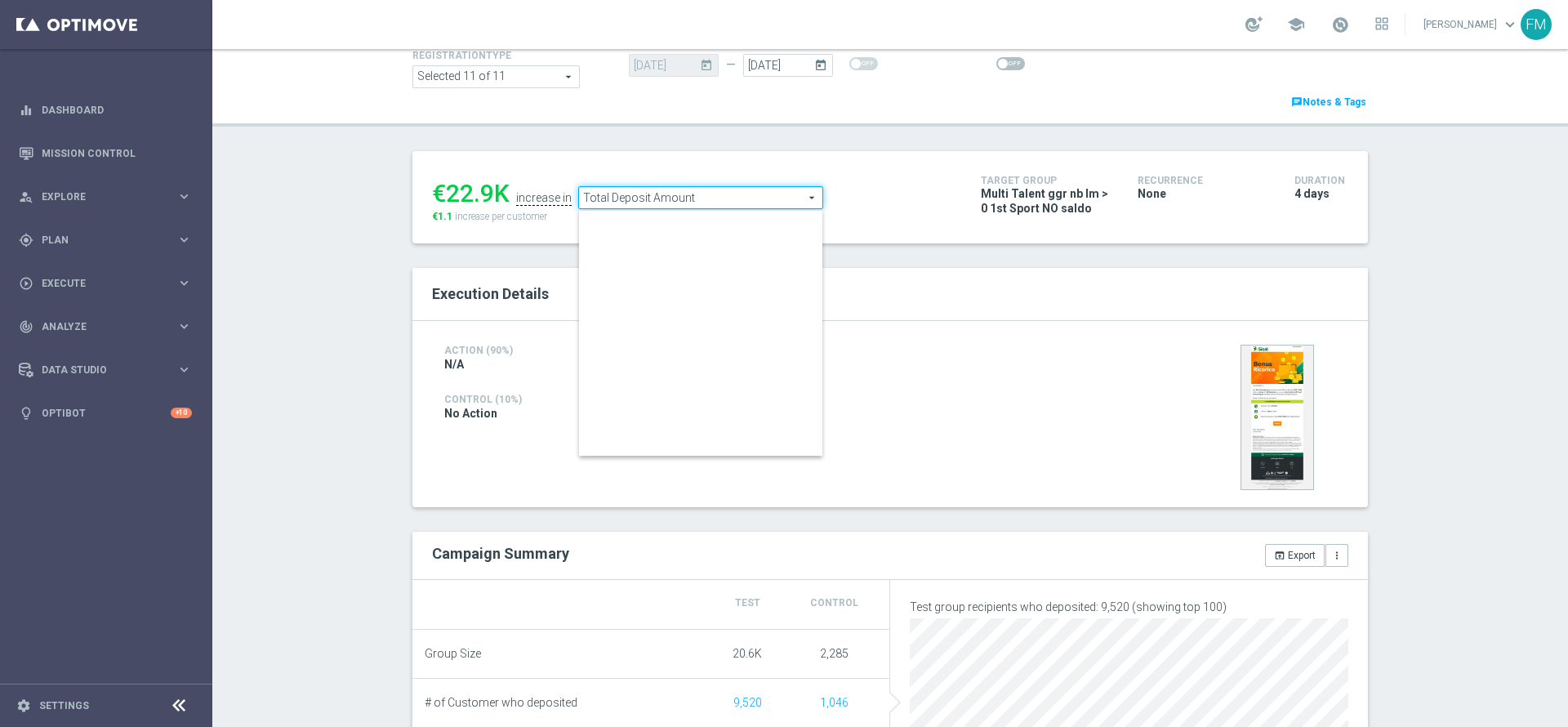
scroll to position [254, 0]
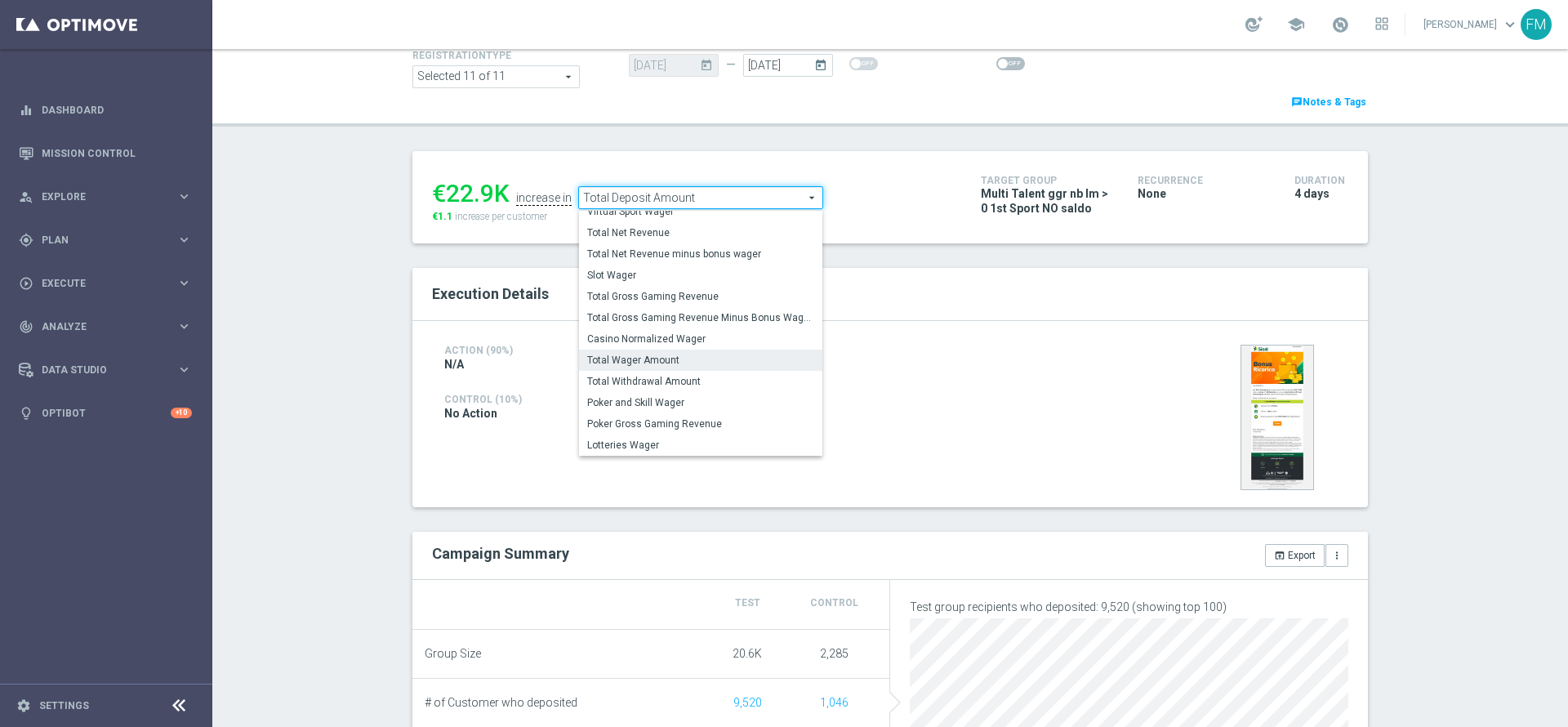
click at [681, 361] on span "Total Wager Amount" at bounding box center [701, 360] width 227 height 13
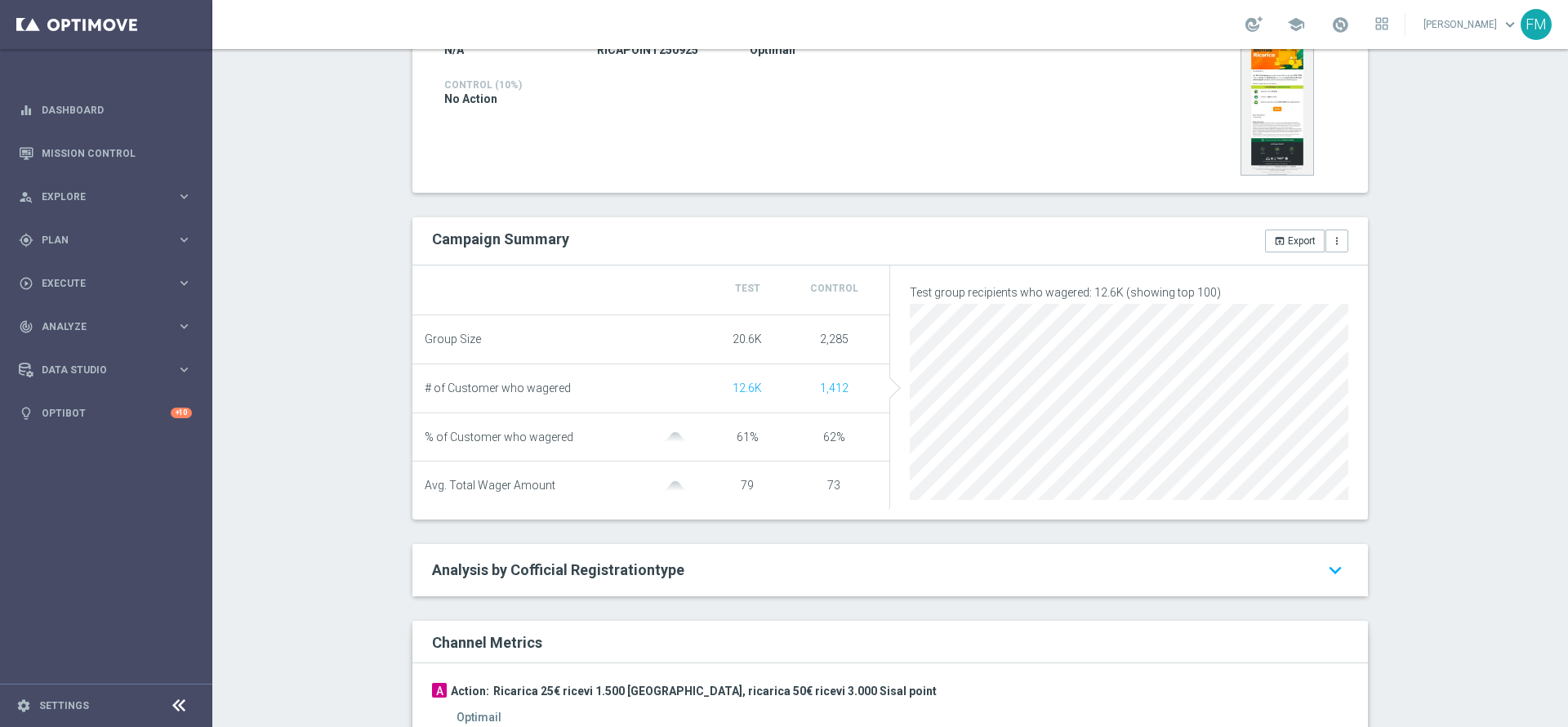
scroll to position [116, 0]
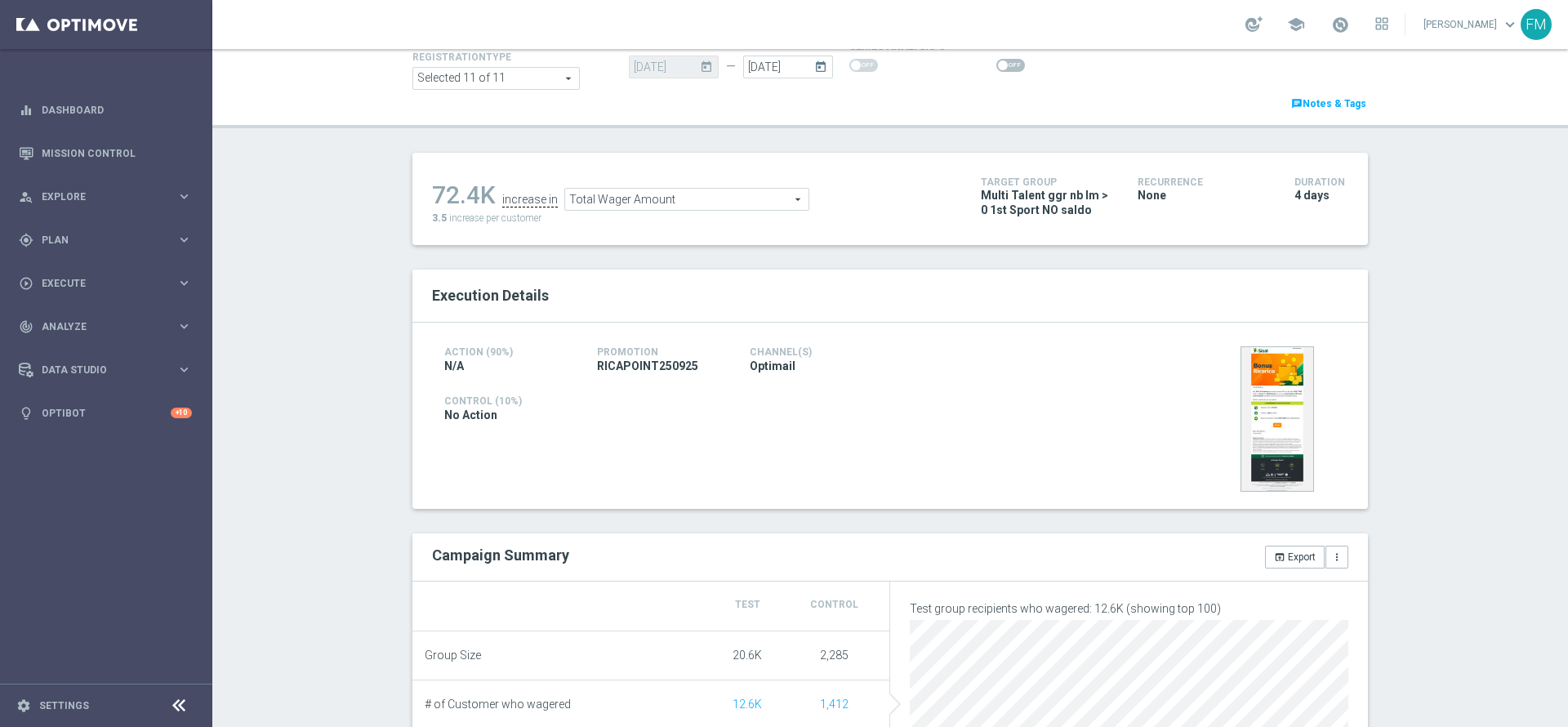
click at [600, 203] on span "Total Wager Amount" at bounding box center [687, 199] width 243 height 21
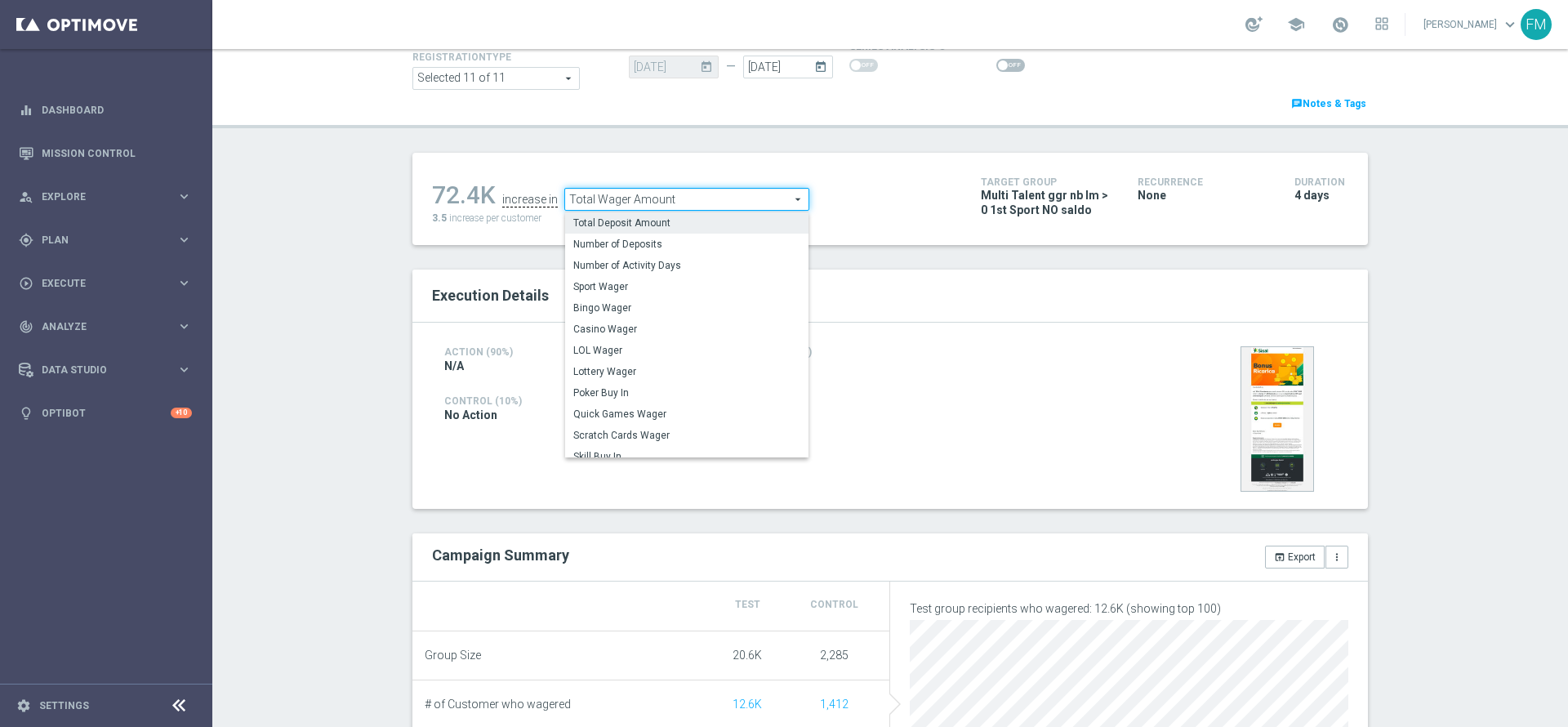
click at [610, 229] on span "Total Deposit Amount" at bounding box center [687, 223] width 227 height 13
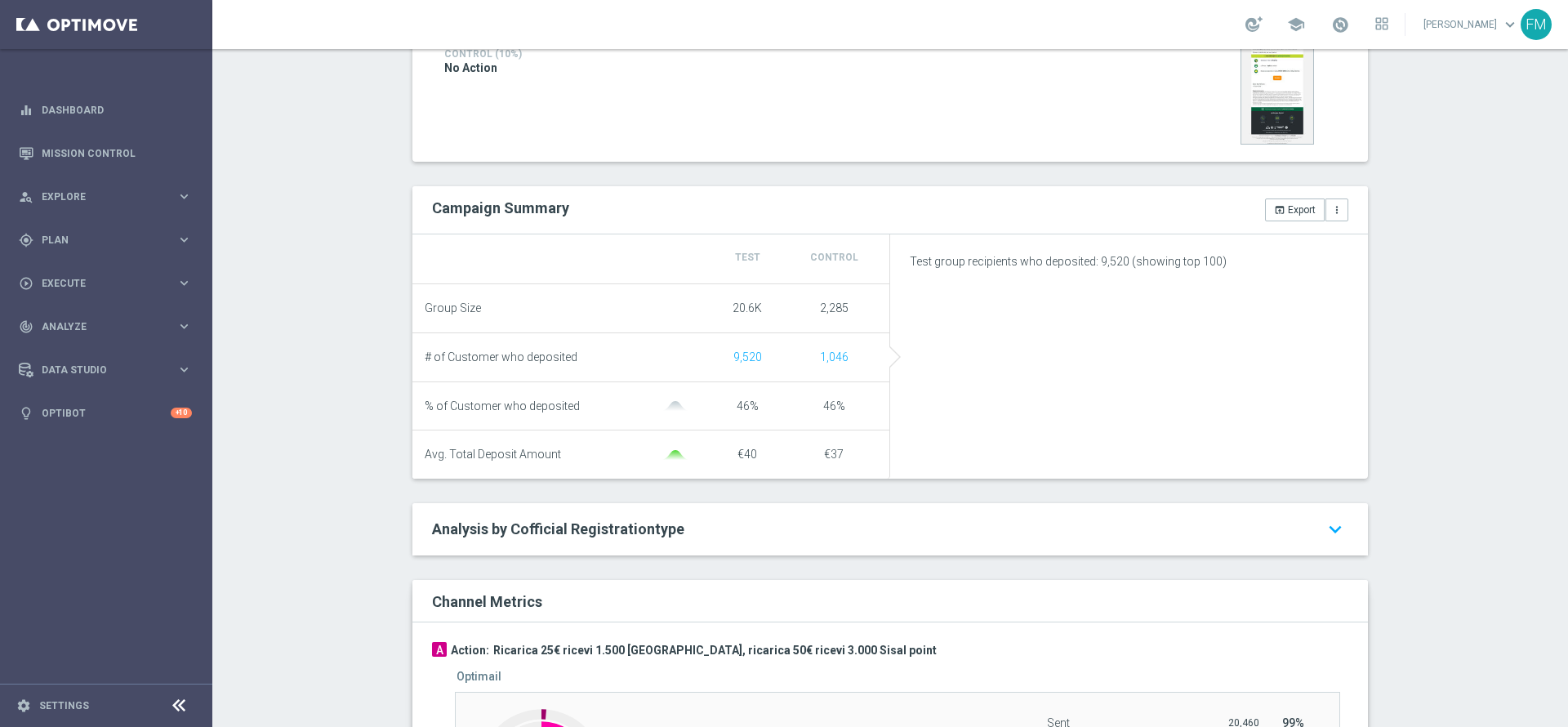
scroll to position [437, 0]
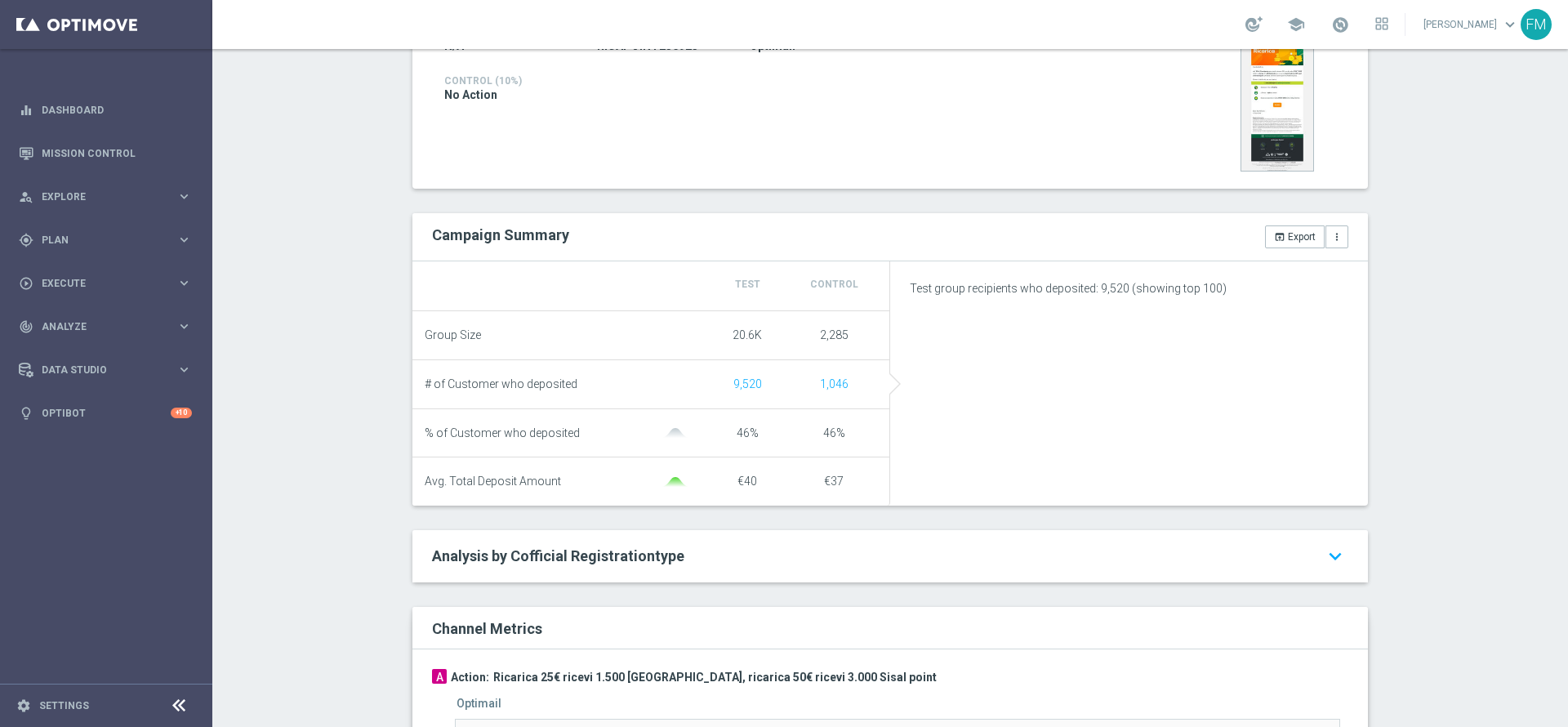
type input "Sport Wager"
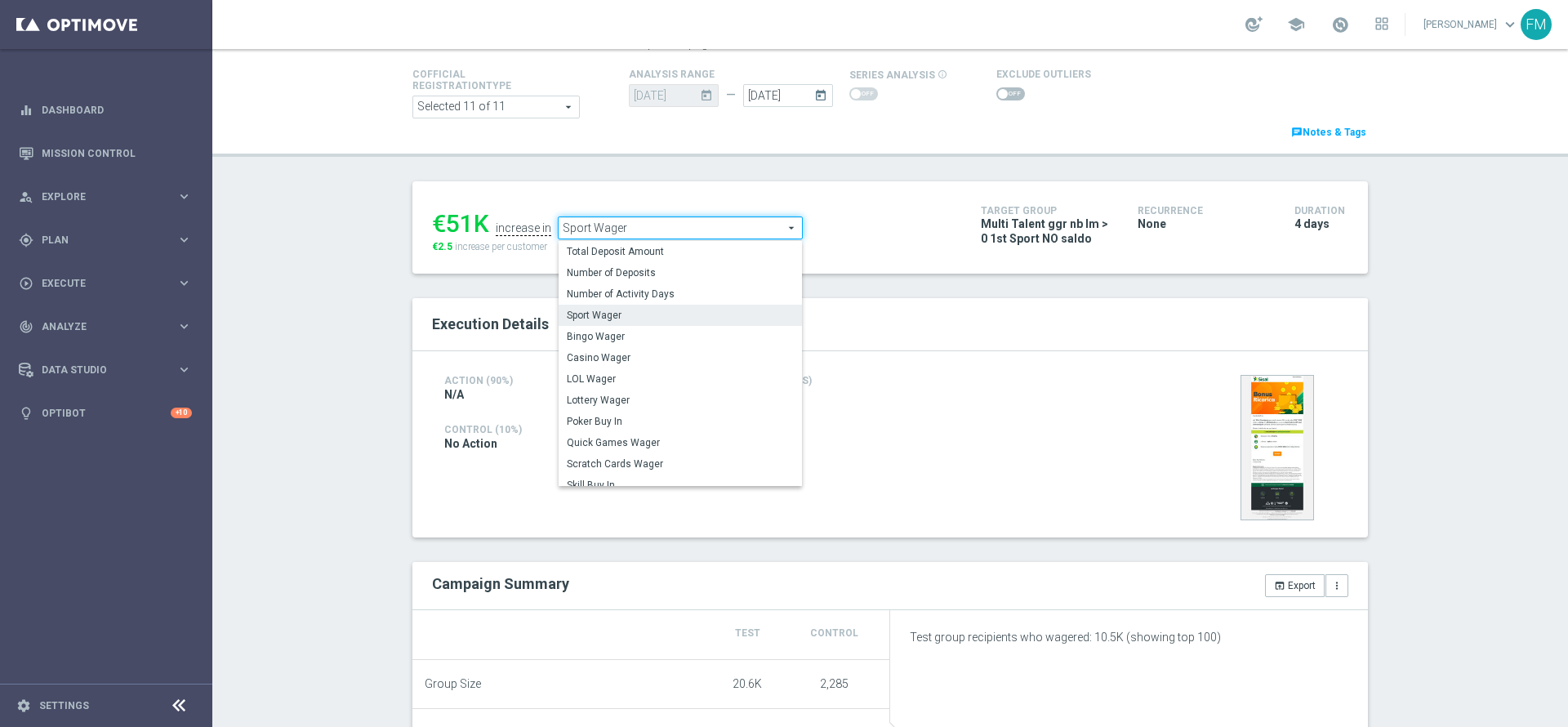
scroll to position [147, 0]
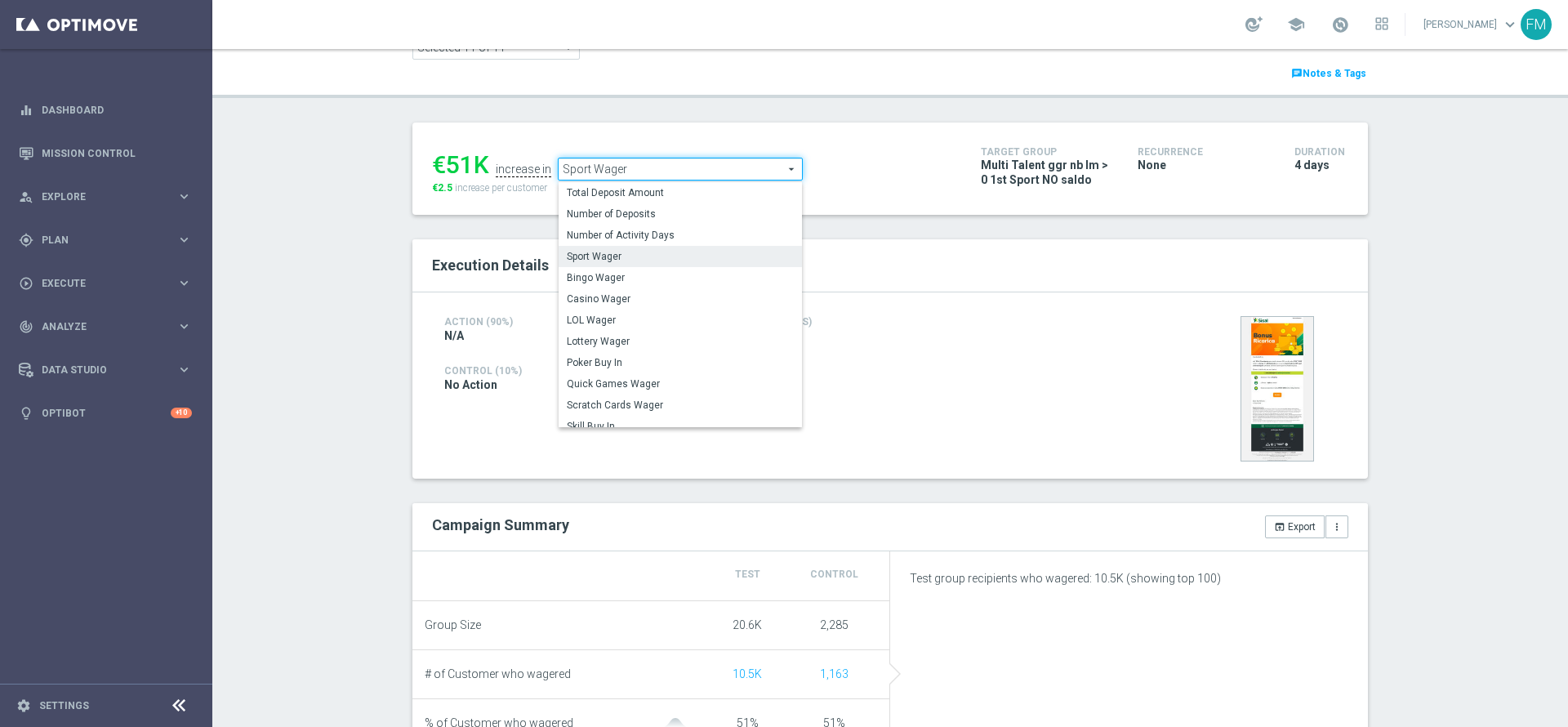
click at [1490, 198] on div "Test/Control Campaign Analysis This page presents all relevant information abou…" at bounding box center [890, 387] width 1356 height 677
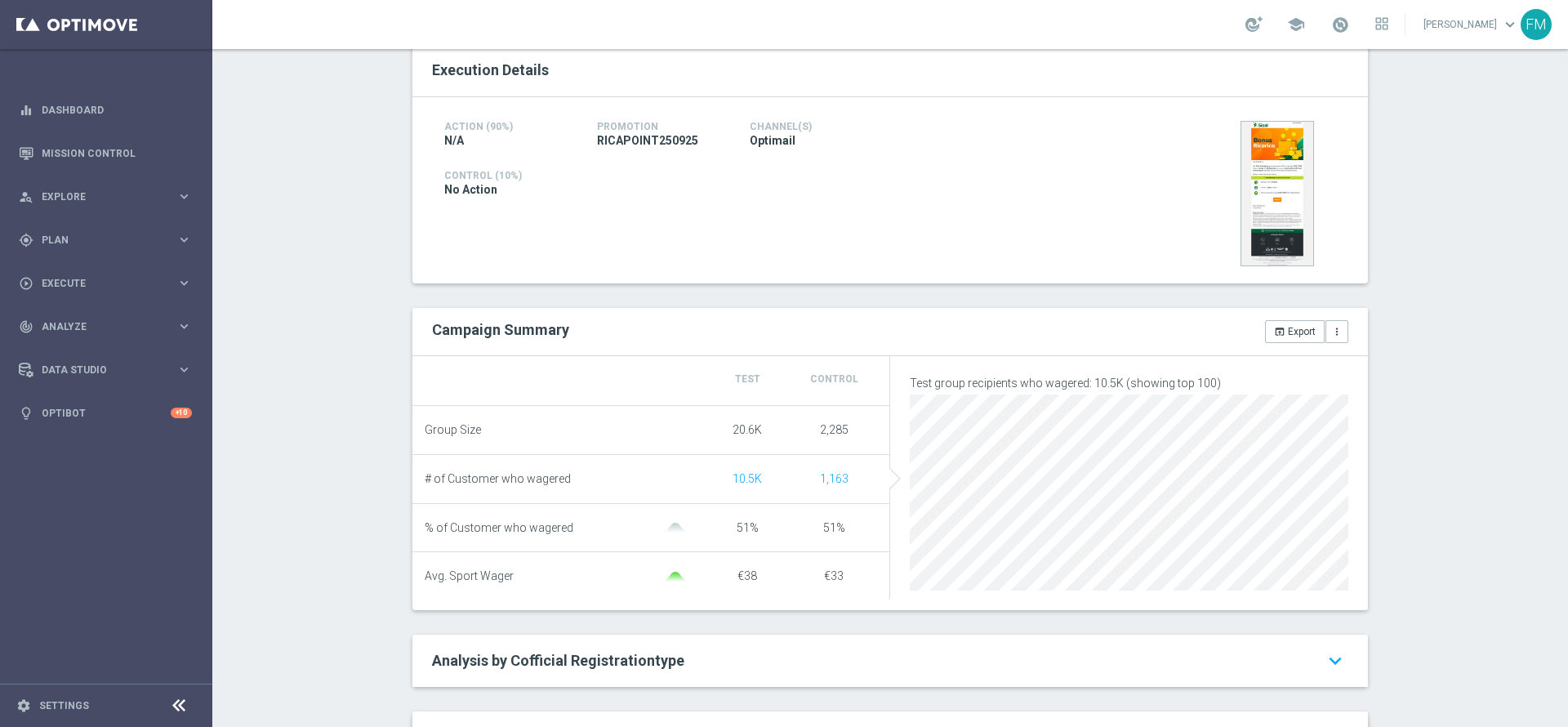
scroll to position [0, 0]
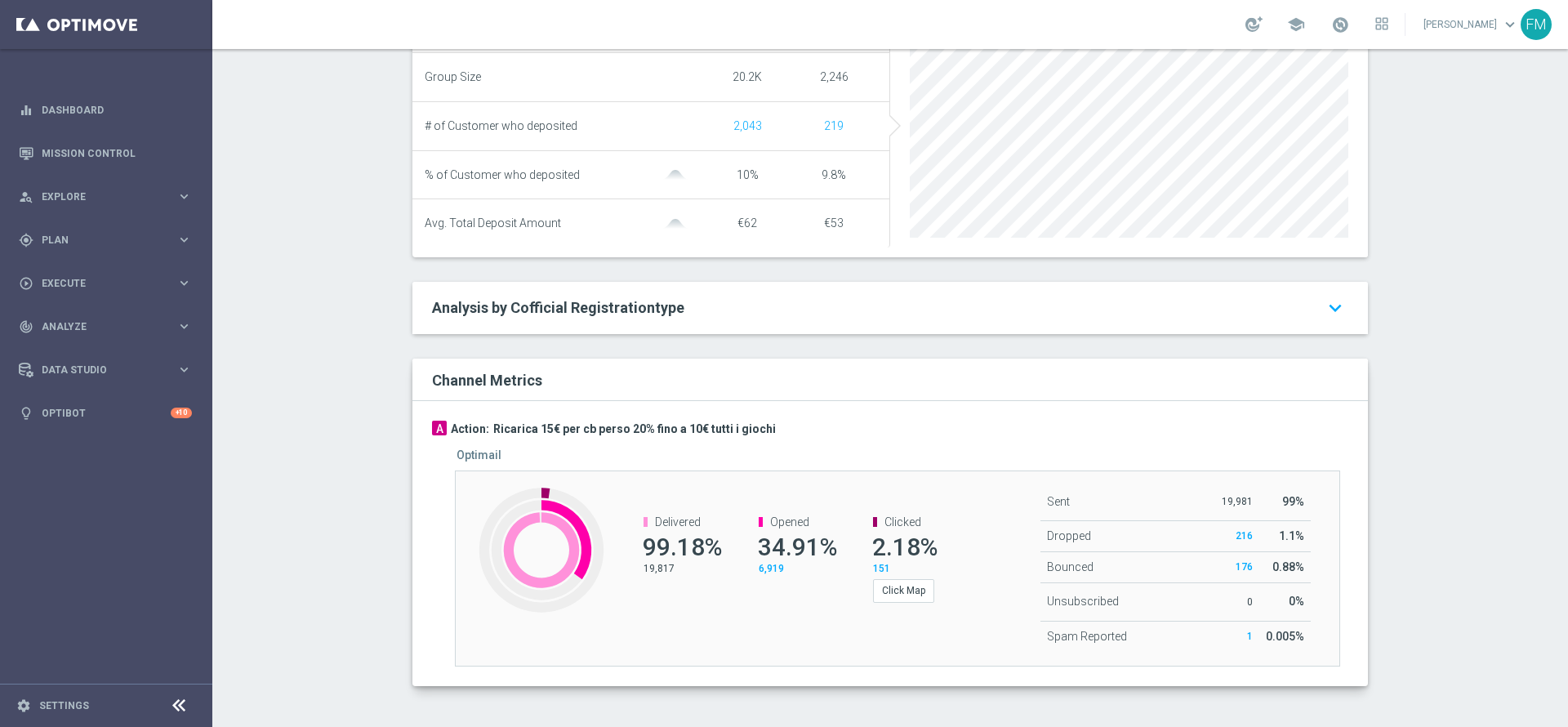
scroll to position [110, 0]
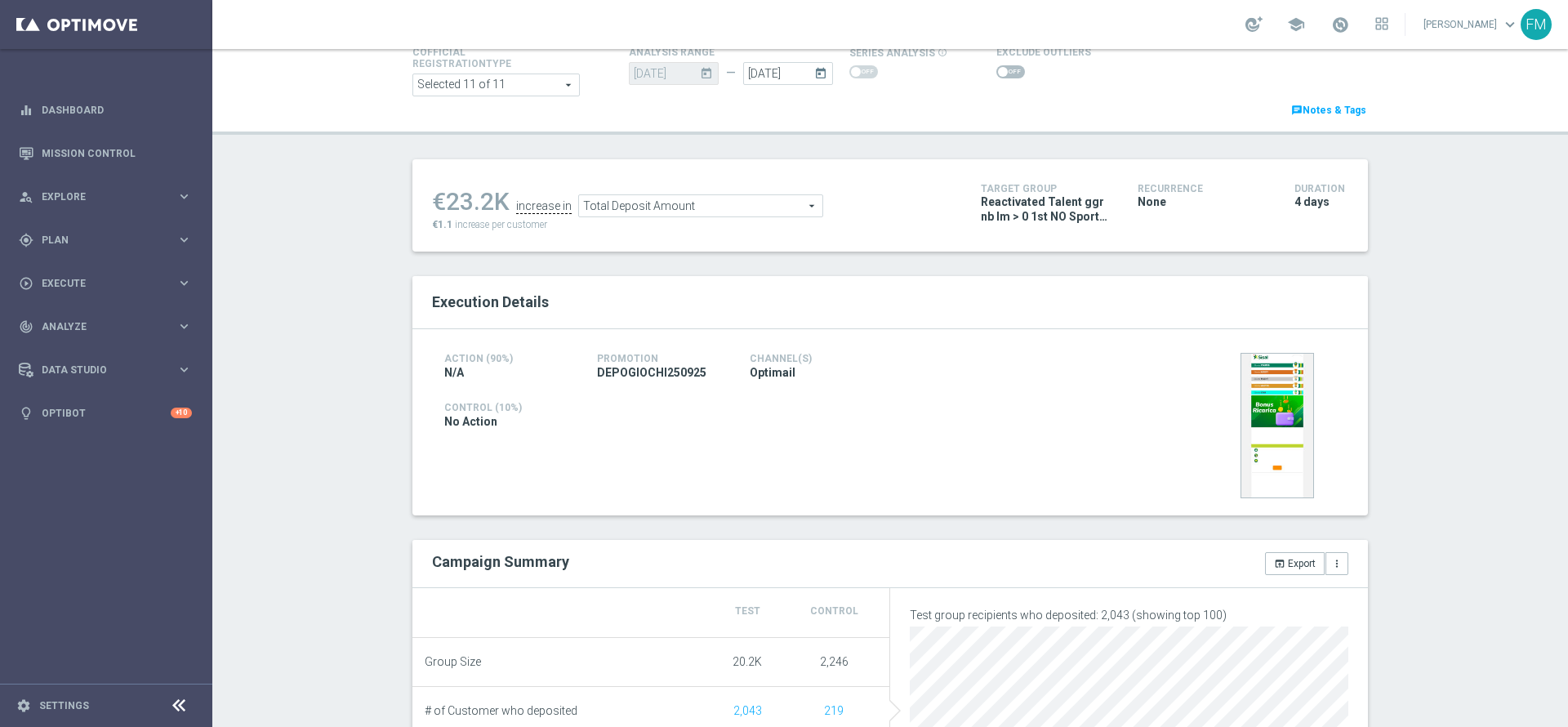
click at [669, 197] on span "Total Deposit Amount" at bounding box center [701, 206] width 243 height 21
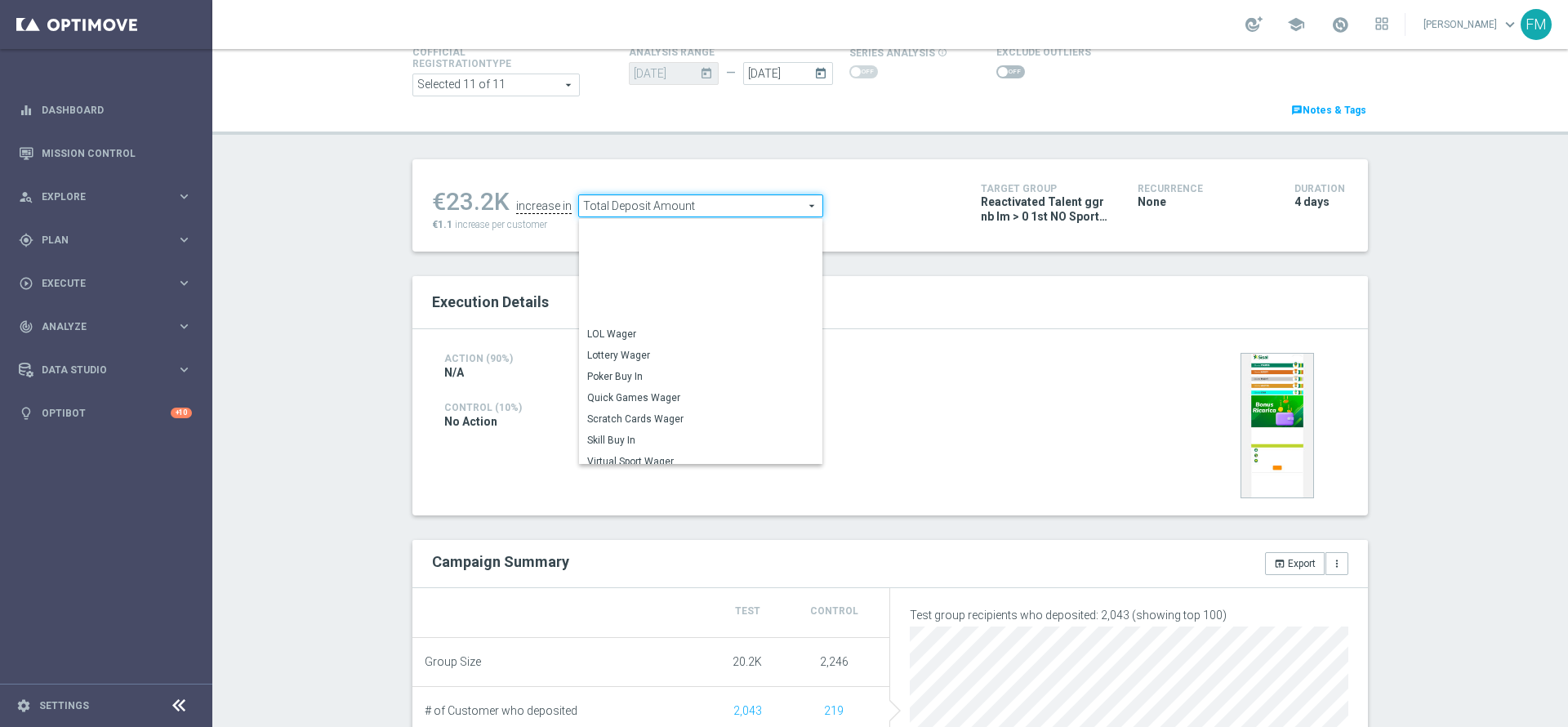
scroll to position [254, 0]
